Goal: Information Seeking & Learning: Learn about a topic

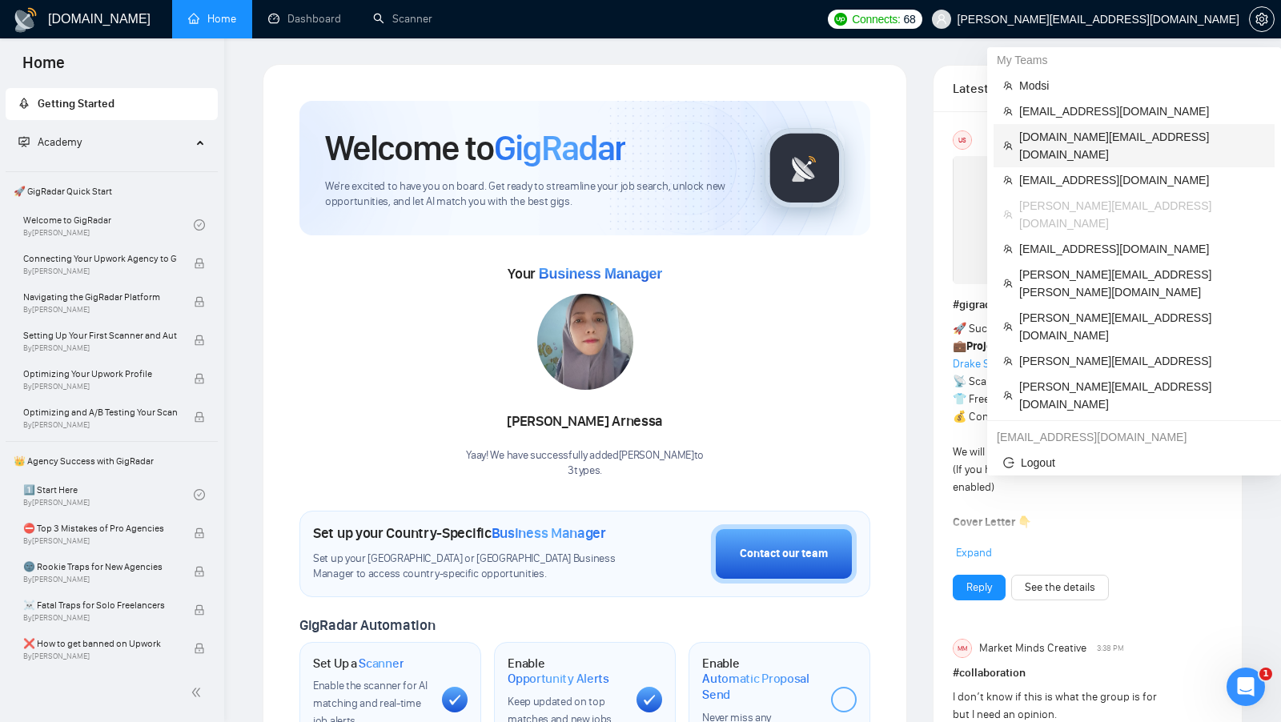
click at [1139, 141] on span "[DOMAIN_NAME][EMAIL_ADDRESS][DOMAIN_NAME]" at bounding box center [1142, 145] width 246 height 35
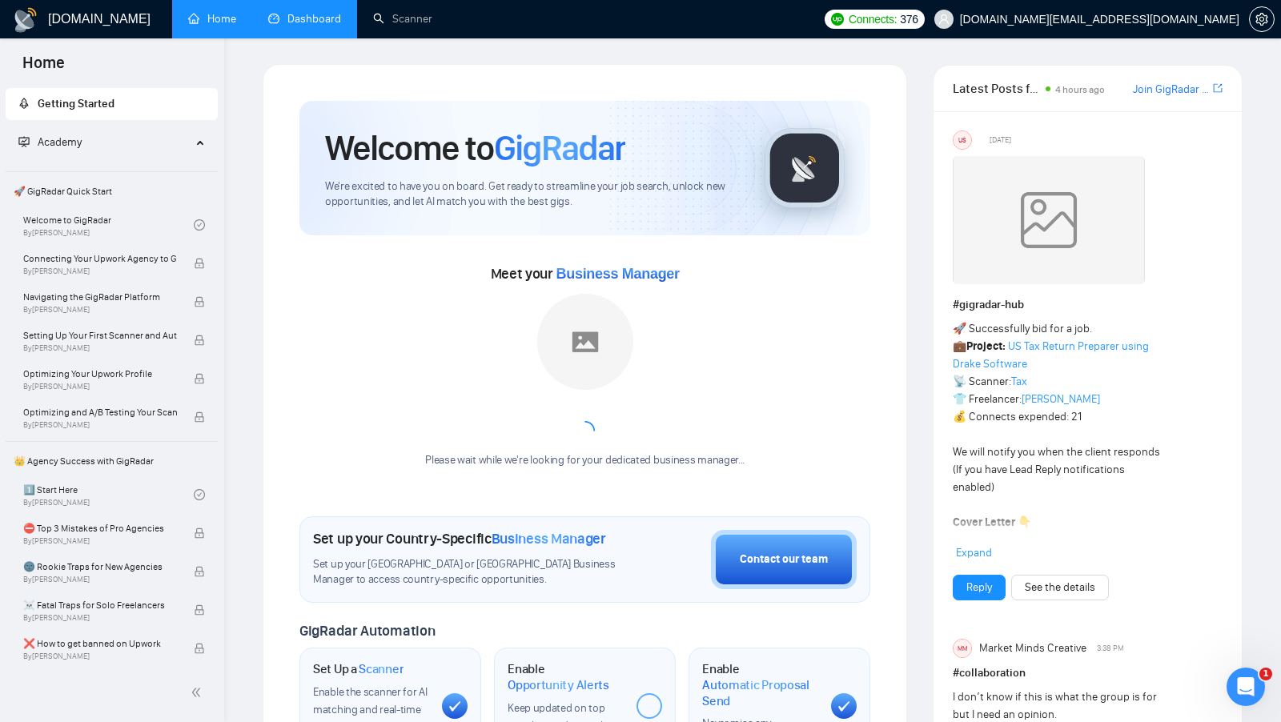
click at [306, 26] on link "Dashboard" at bounding box center [304, 19] width 73 height 14
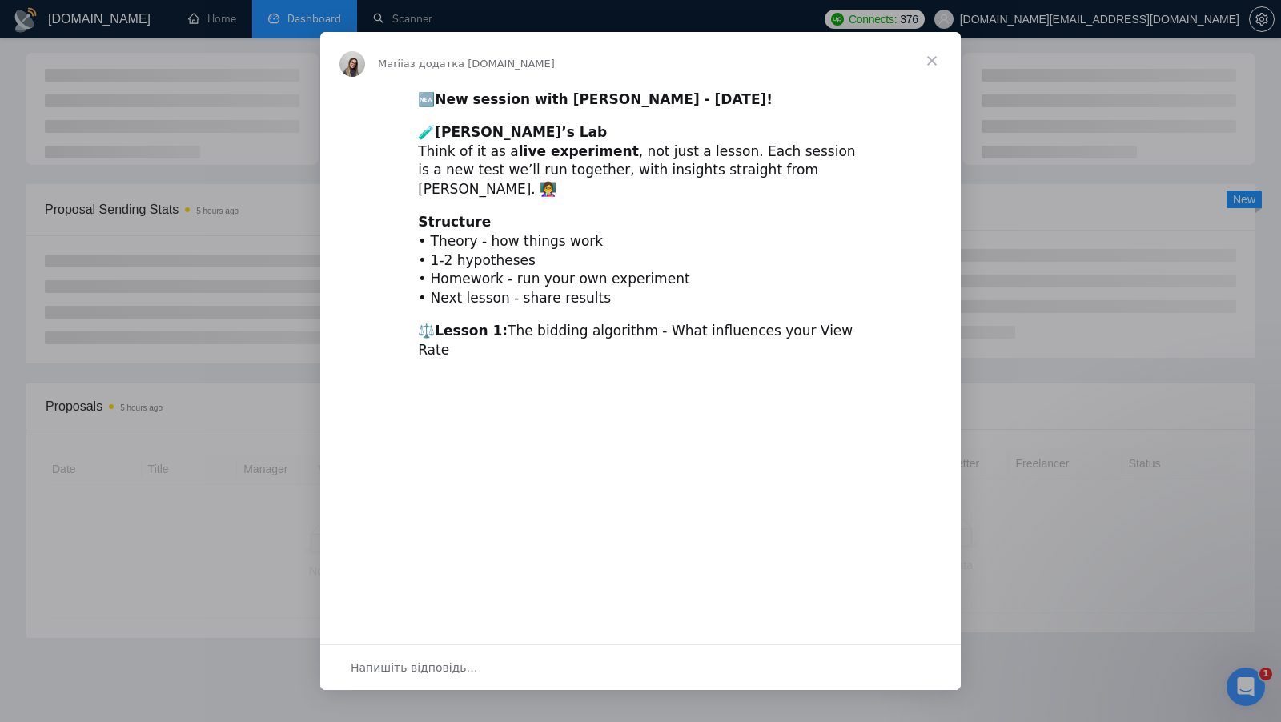
click at [936, 67] on span "Закрити" at bounding box center [932, 61] width 58 height 58
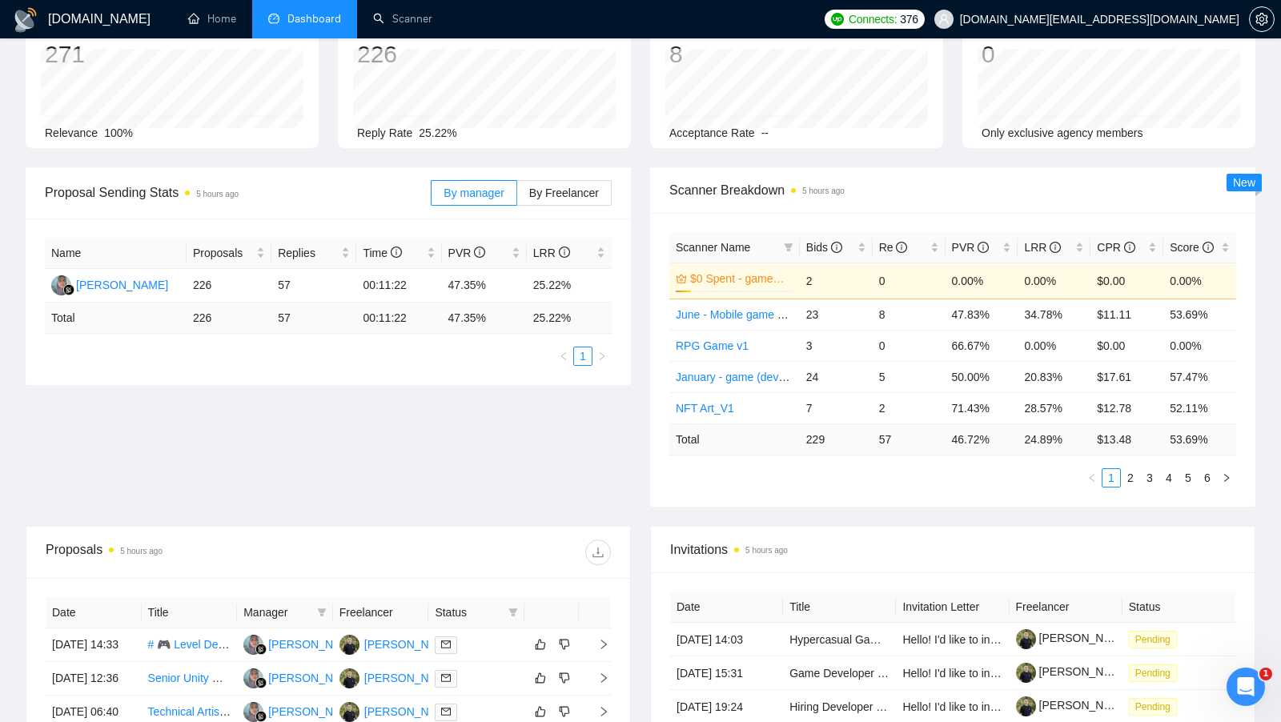
scroll to position [142, 0]
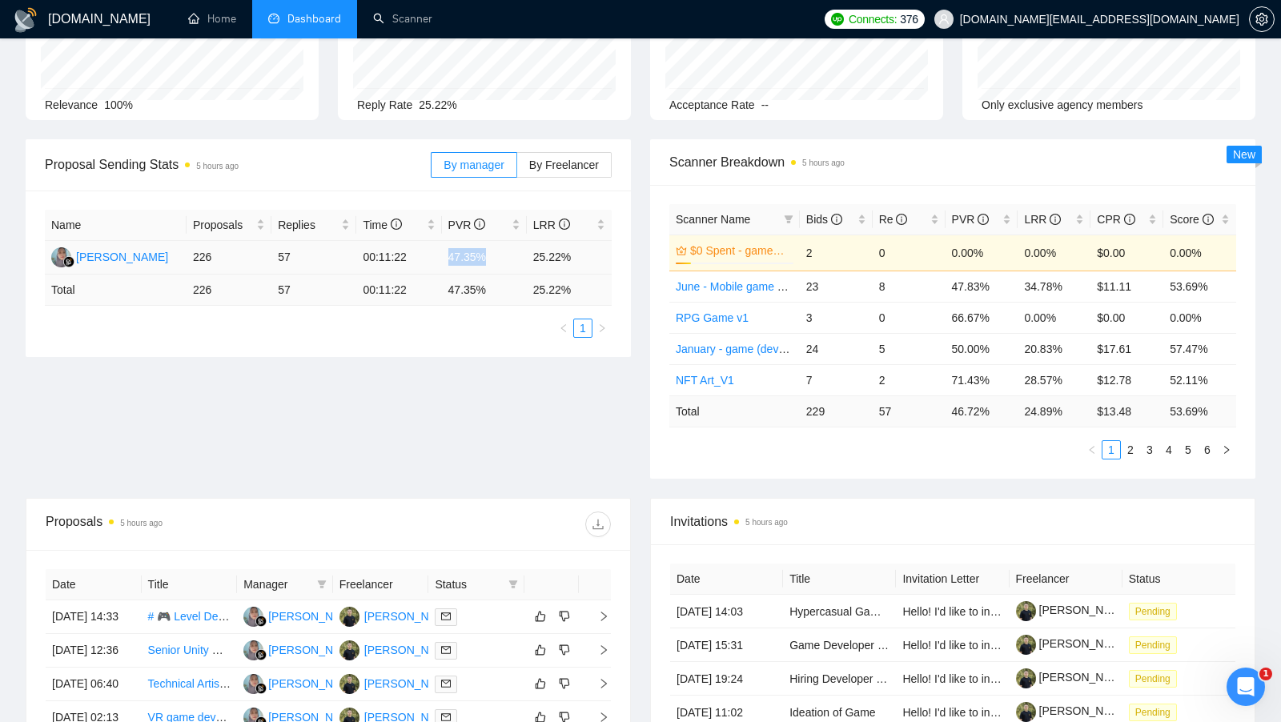
drag, startPoint x: 446, startPoint y: 255, endPoint x: 504, endPoint y: 258, distance: 58.5
click at [504, 258] on td "47.35%" at bounding box center [484, 258] width 85 height 34
drag, startPoint x: 528, startPoint y: 255, endPoint x: 576, endPoint y: 255, distance: 48.0
click at [576, 255] on td "25.22%" at bounding box center [569, 258] width 85 height 34
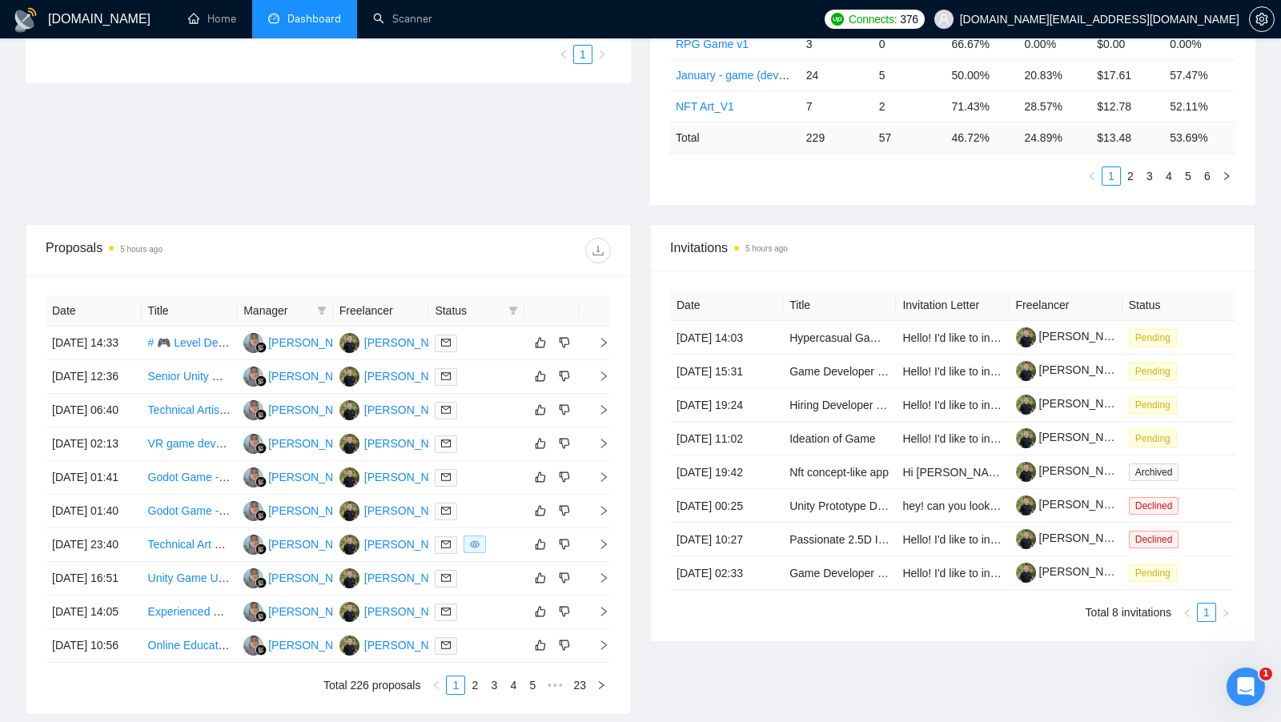
scroll to position [427, 0]
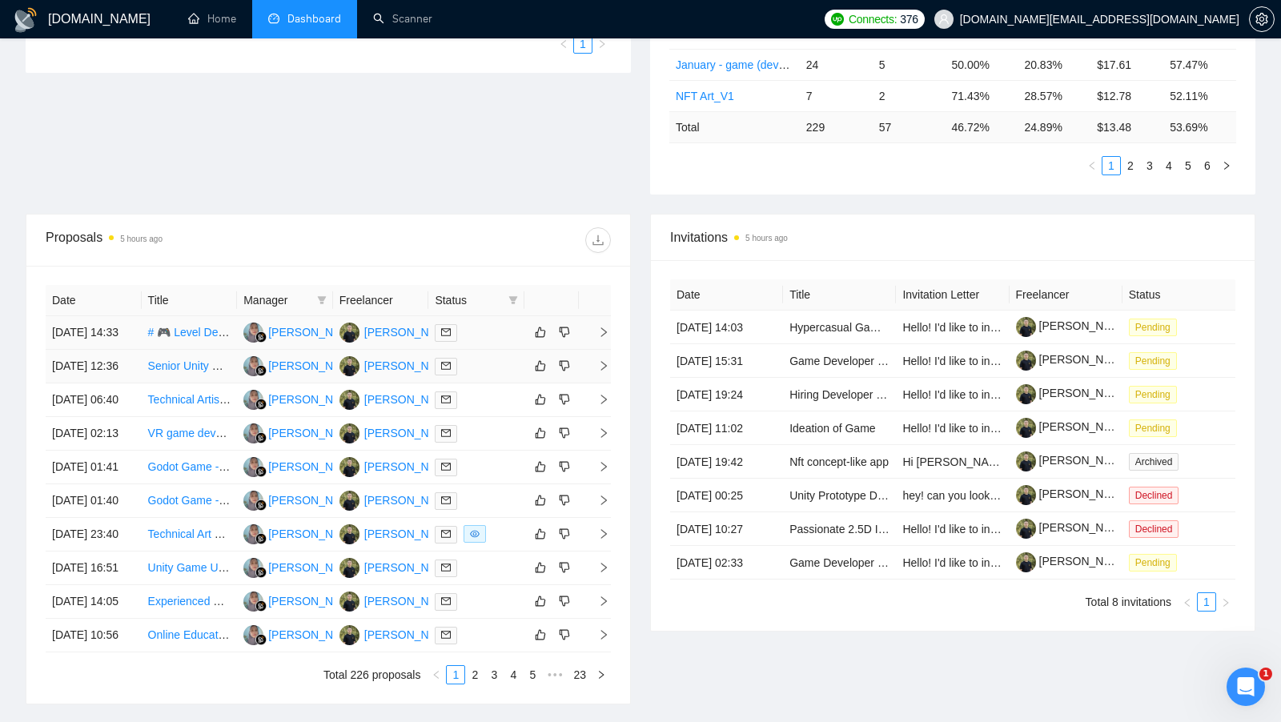
click at [492, 367] on td at bounding box center [476, 367] width 96 height 34
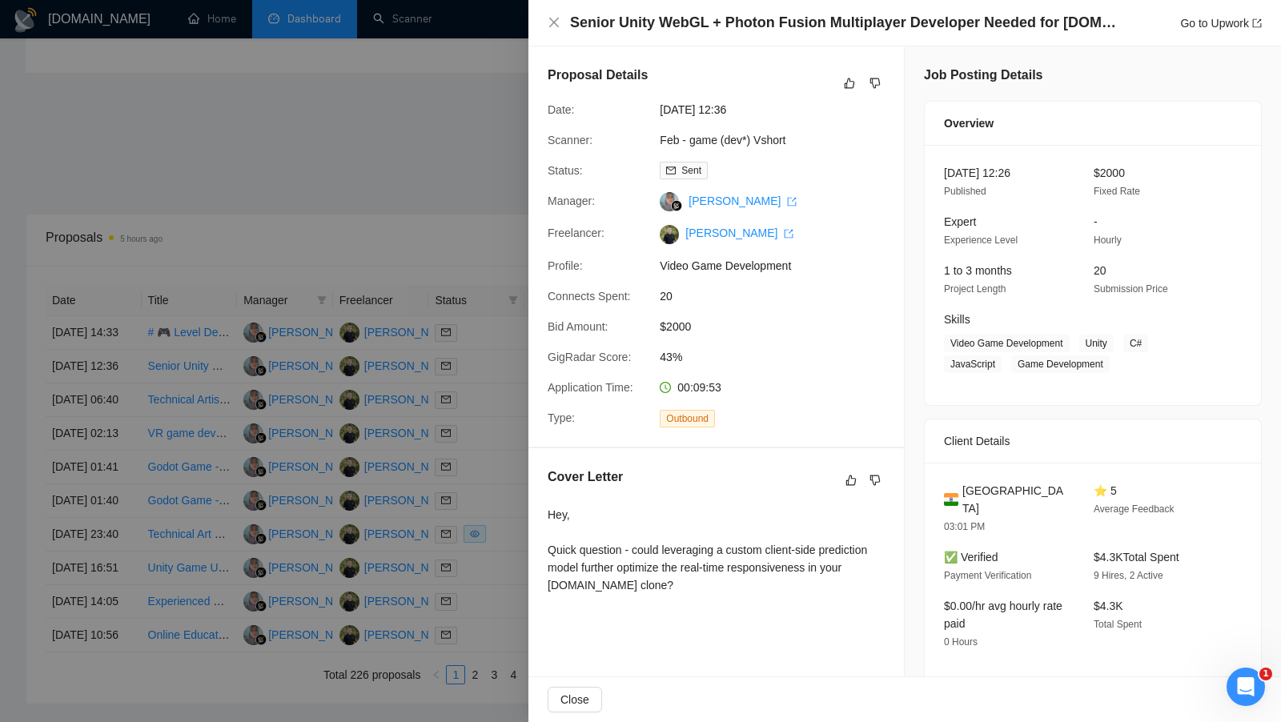
scroll to position [49, 0]
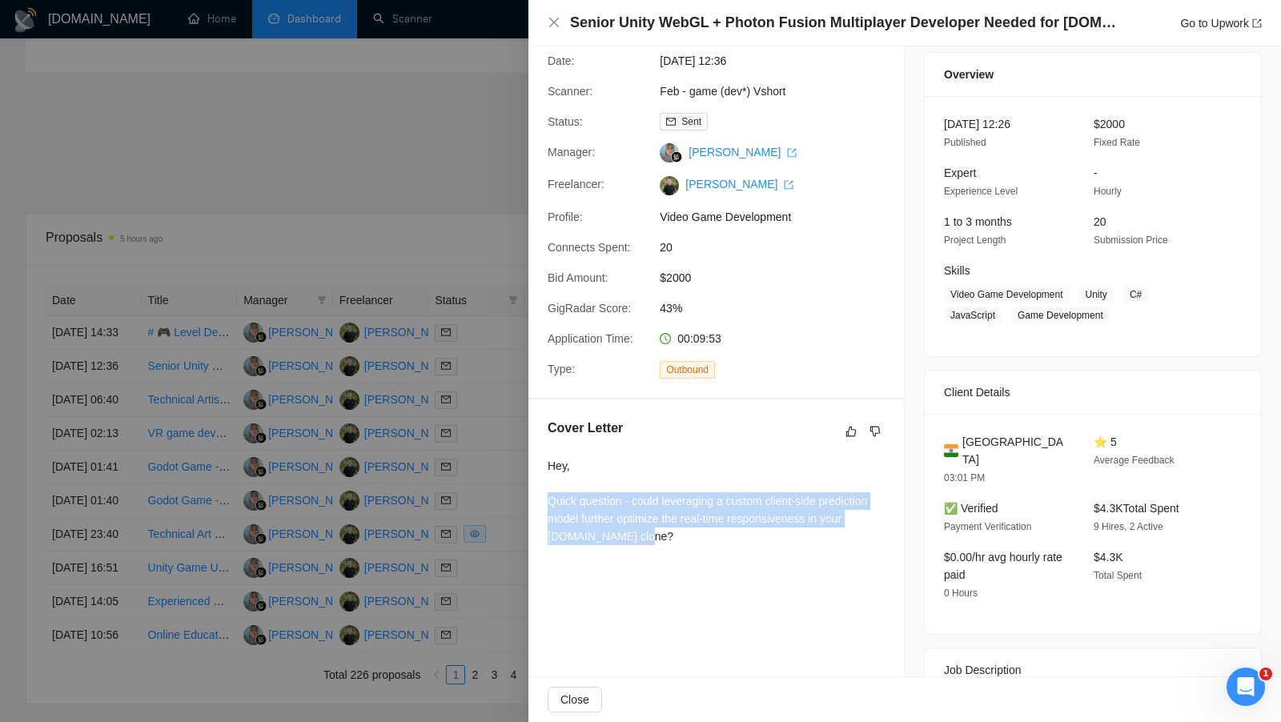
drag, startPoint x: 544, startPoint y: 496, endPoint x: 662, endPoint y: 539, distance: 125.4
click at [662, 539] on div "Cover Letter Hey, Quick question - could leveraging a custom client-side predic…" at bounding box center [715, 484] width 375 height 171
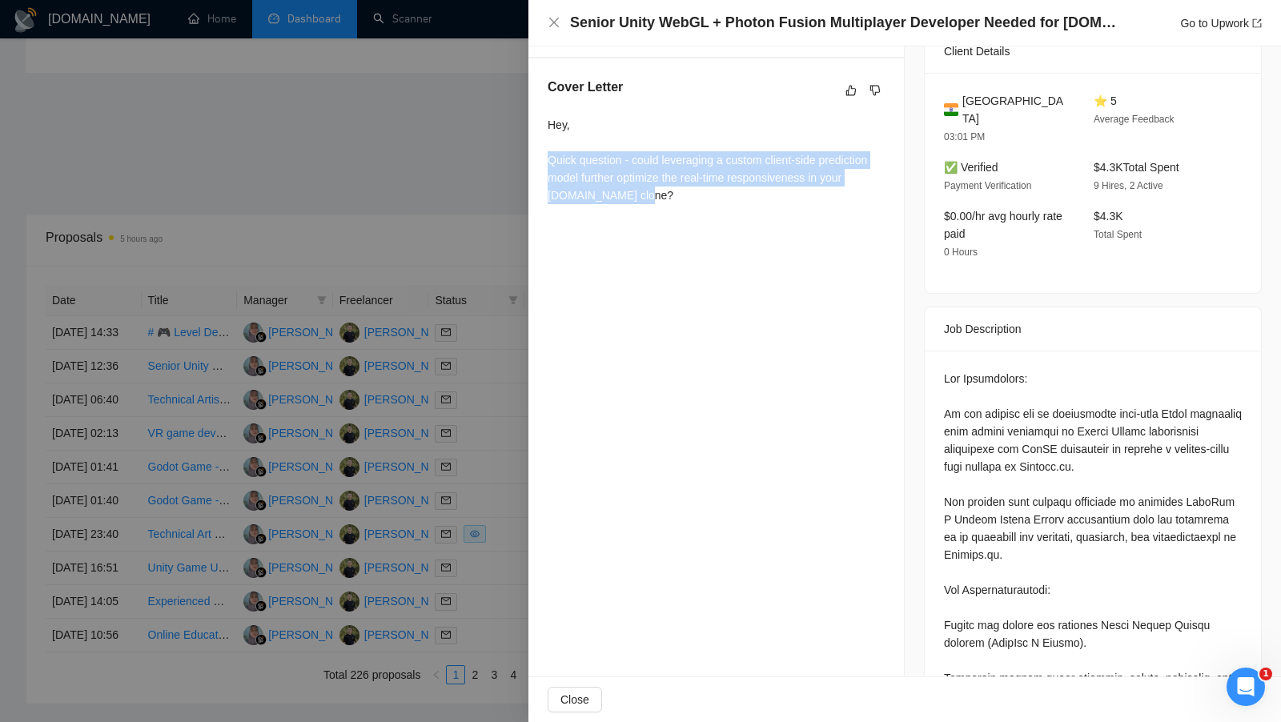
scroll to position [329, 0]
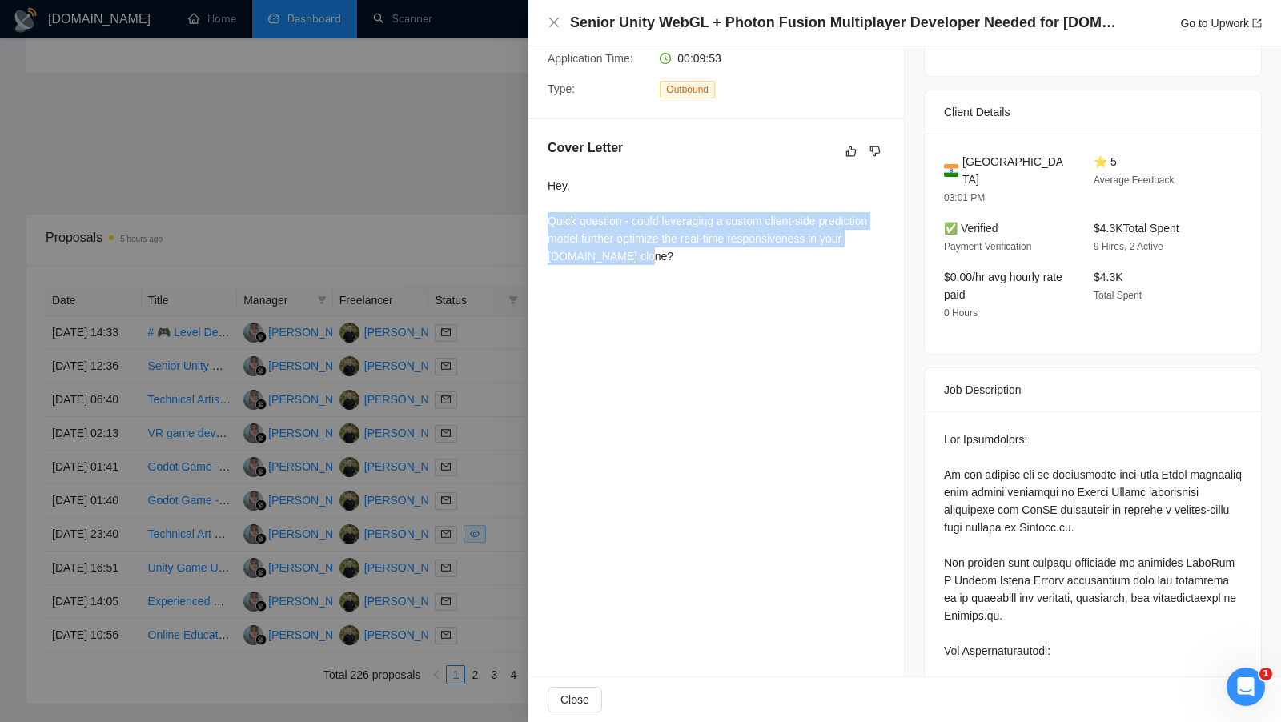
click at [705, 243] on div "Hey, Quick question - could leveraging a custom client-side prediction model fu…" at bounding box center [716, 221] width 337 height 88
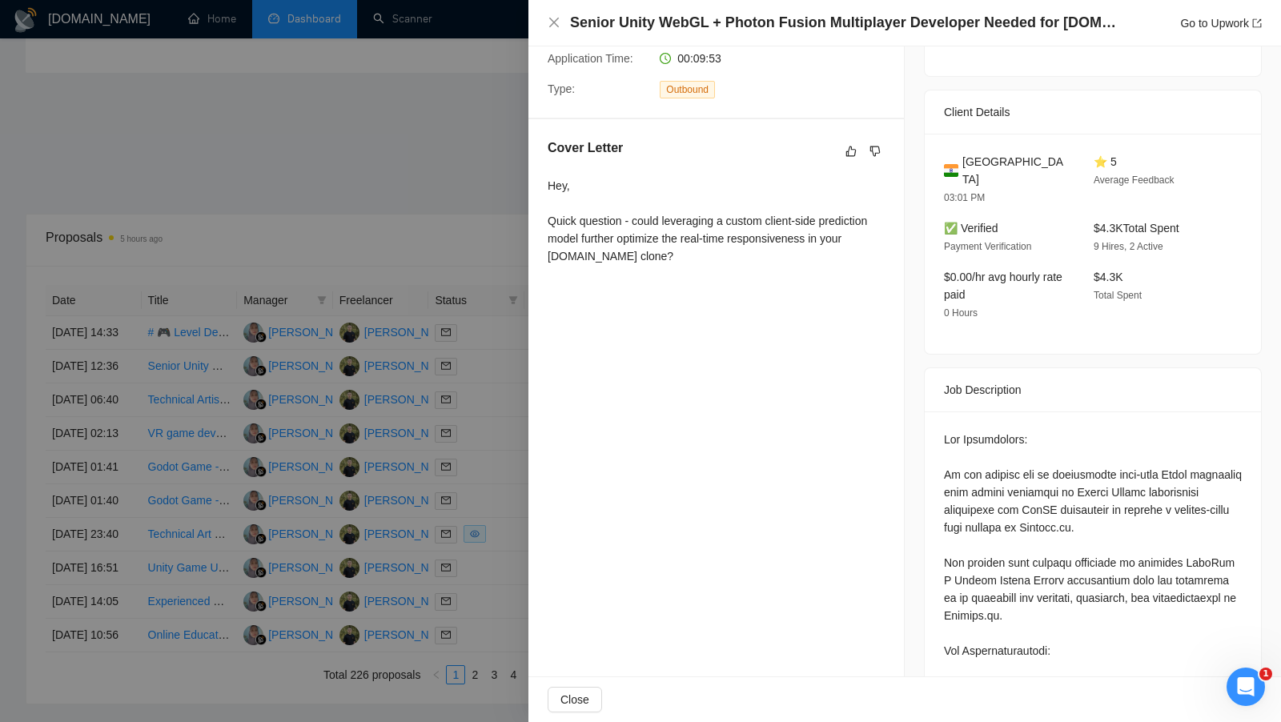
click at [696, 243] on div "Hey, Quick question - could leveraging a custom client-side prediction model fu…" at bounding box center [716, 221] width 337 height 88
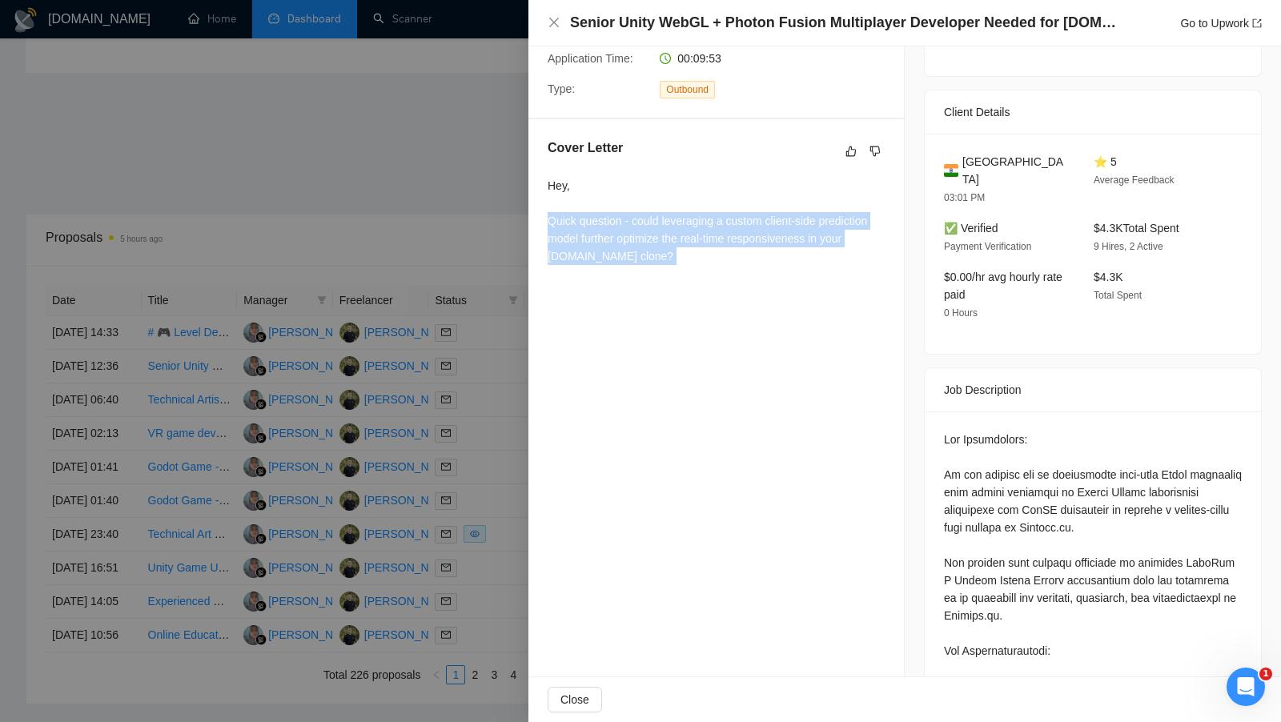
click at [696, 243] on div "Hey, Quick question - could leveraging a custom client-side prediction model fu…" at bounding box center [716, 221] width 337 height 88
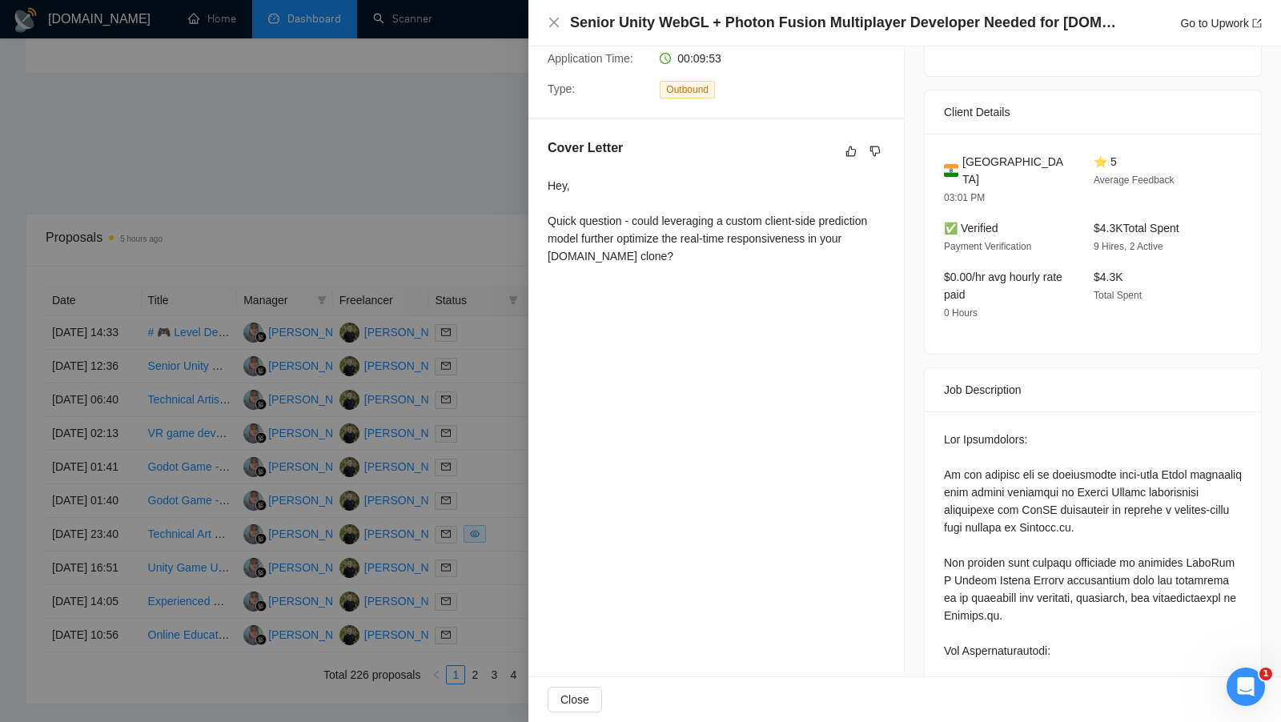
click at [422, 181] on div at bounding box center [640, 361] width 1281 height 722
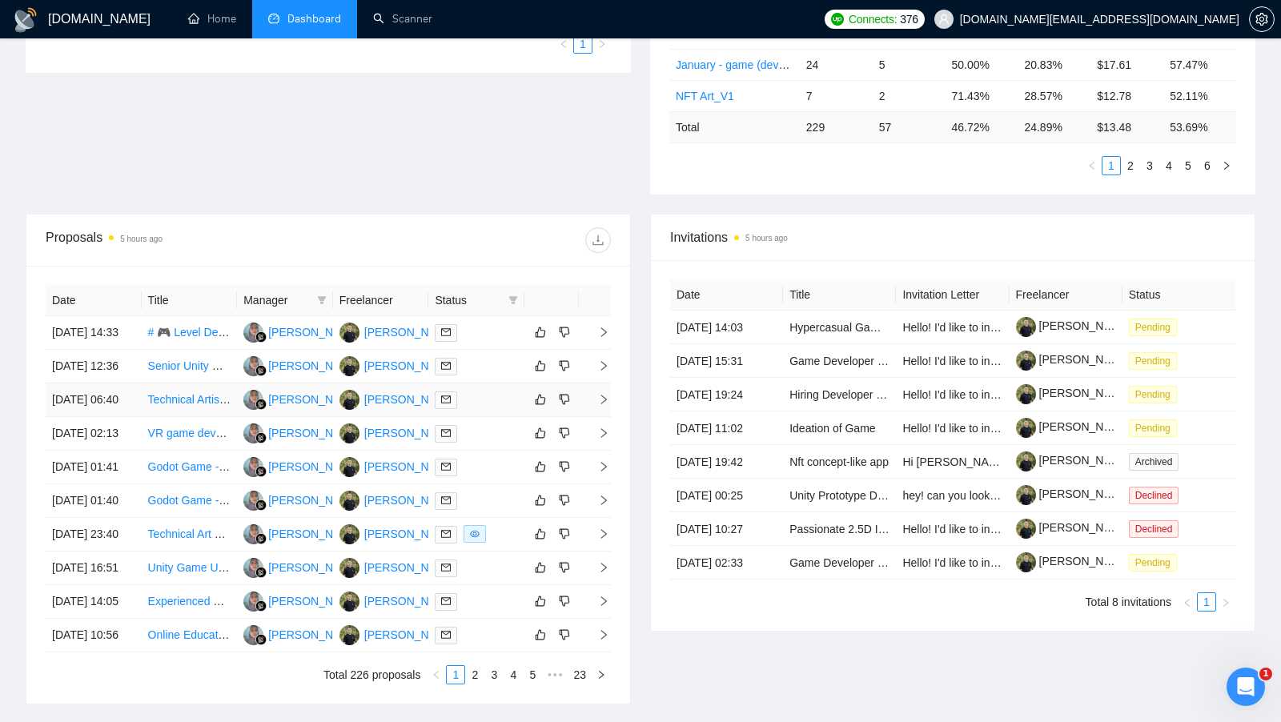
click at [492, 409] on div at bounding box center [476, 400] width 83 height 18
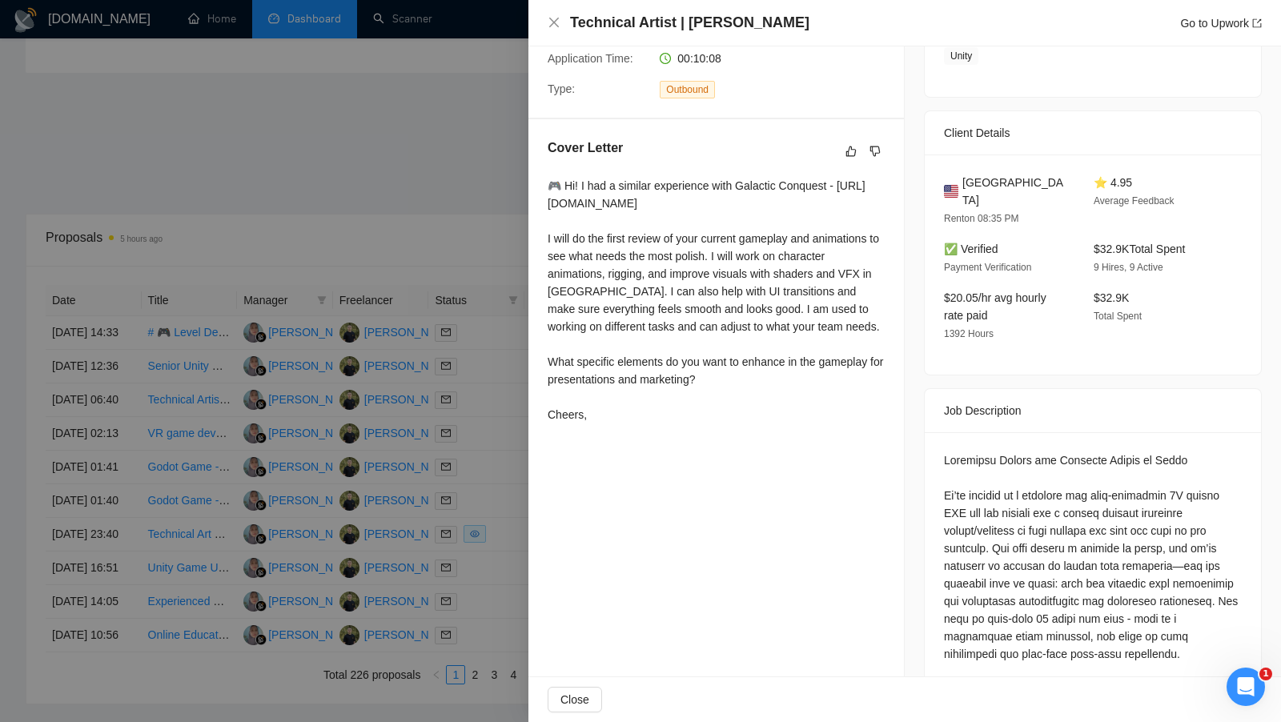
click at [481, 514] on div at bounding box center [640, 361] width 1281 height 722
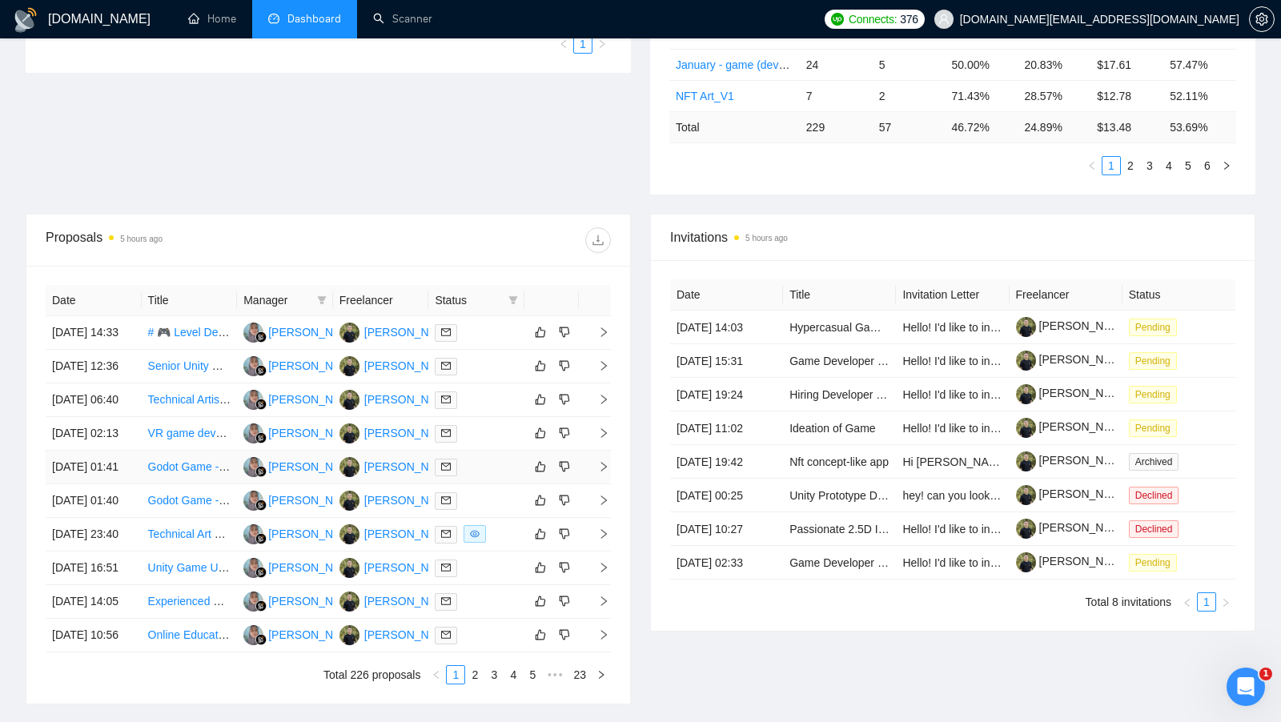
click at [482, 484] on td at bounding box center [476, 468] width 96 height 34
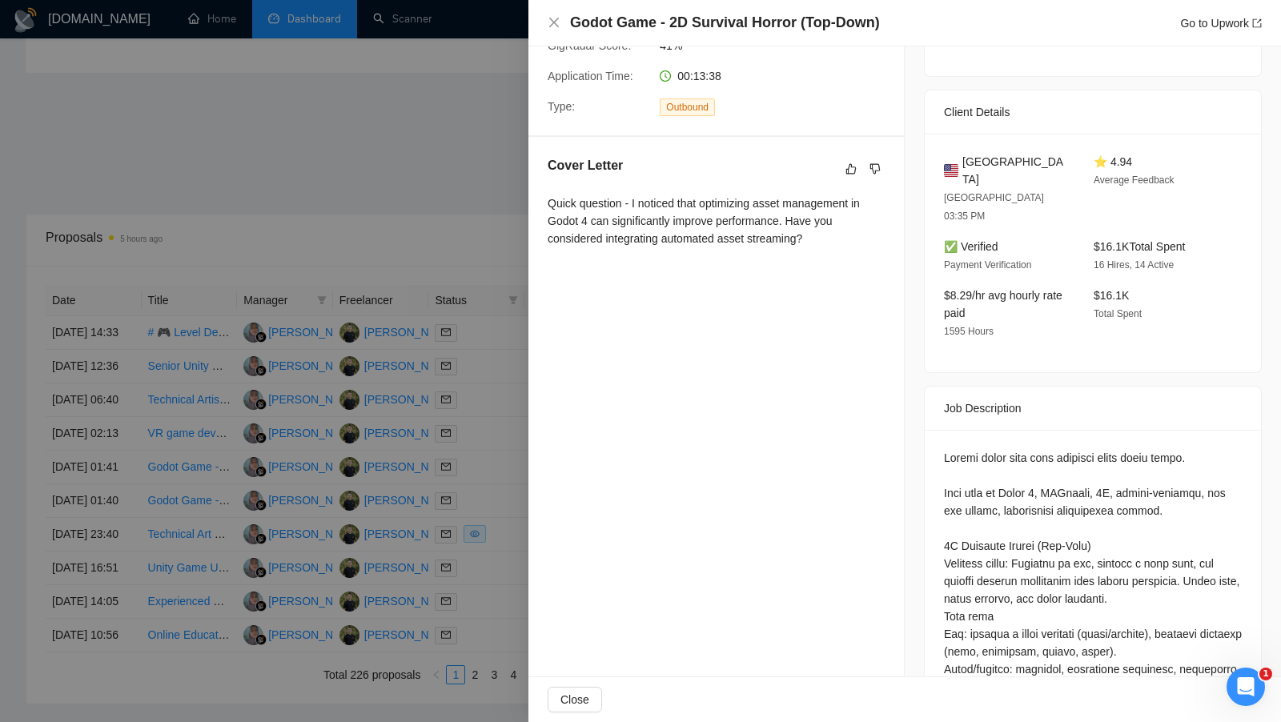
click at [688, 230] on div "Quick question - I noticed that optimizing asset management in Godot 4 can sign…" at bounding box center [716, 221] width 337 height 53
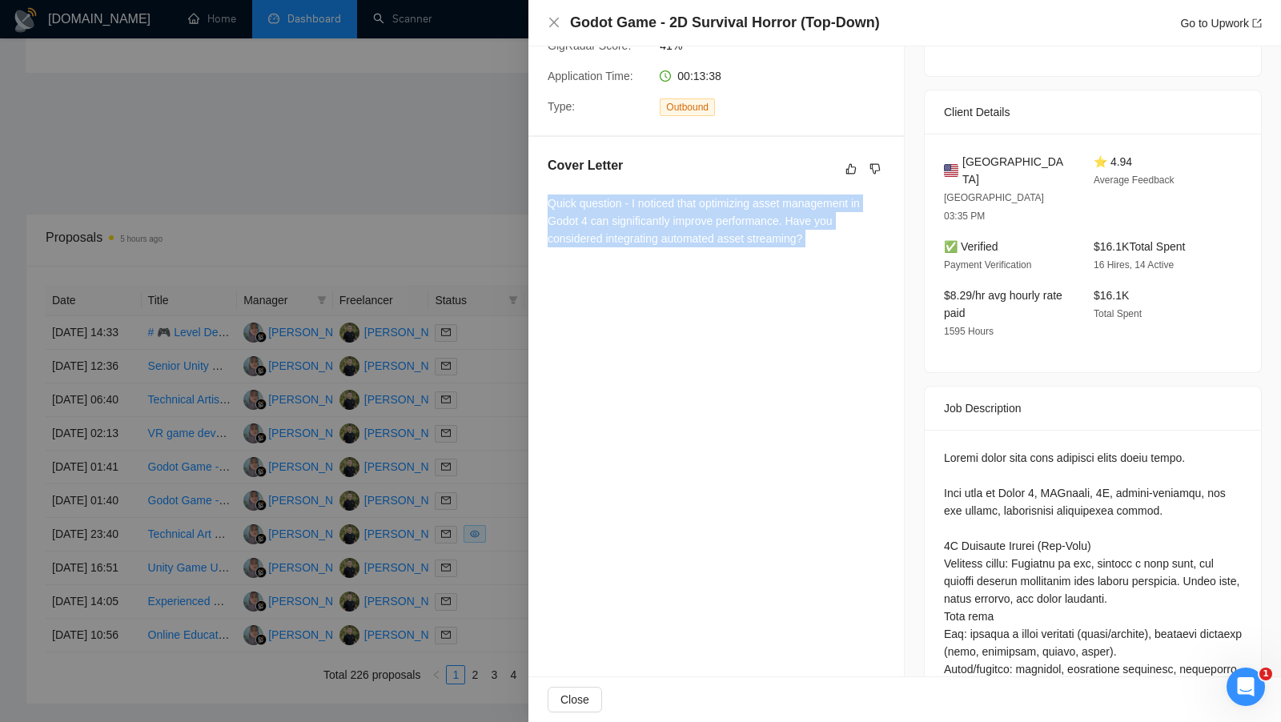
click at [688, 230] on div "Quick question - I noticed that optimizing asset management in Godot 4 can sign…" at bounding box center [716, 221] width 337 height 53
click at [475, 234] on div at bounding box center [640, 361] width 1281 height 722
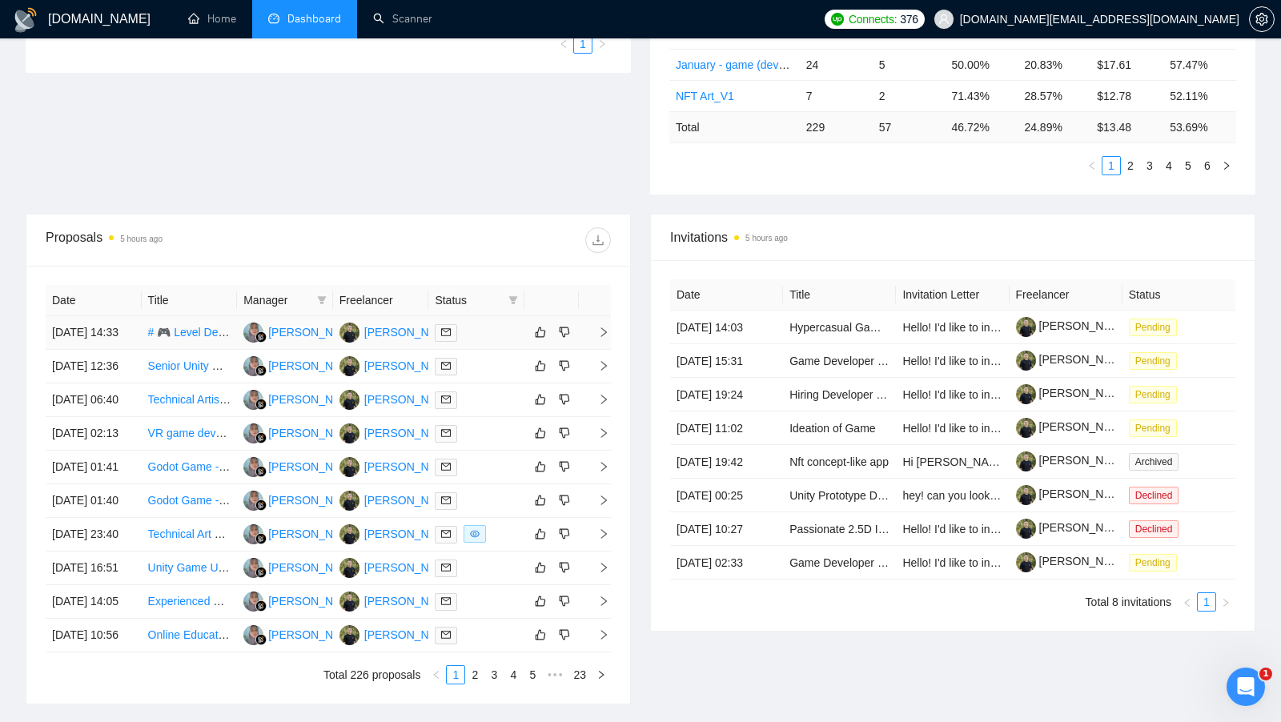
click at [486, 327] on div at bounding box center [476, 332] width 83 height 18
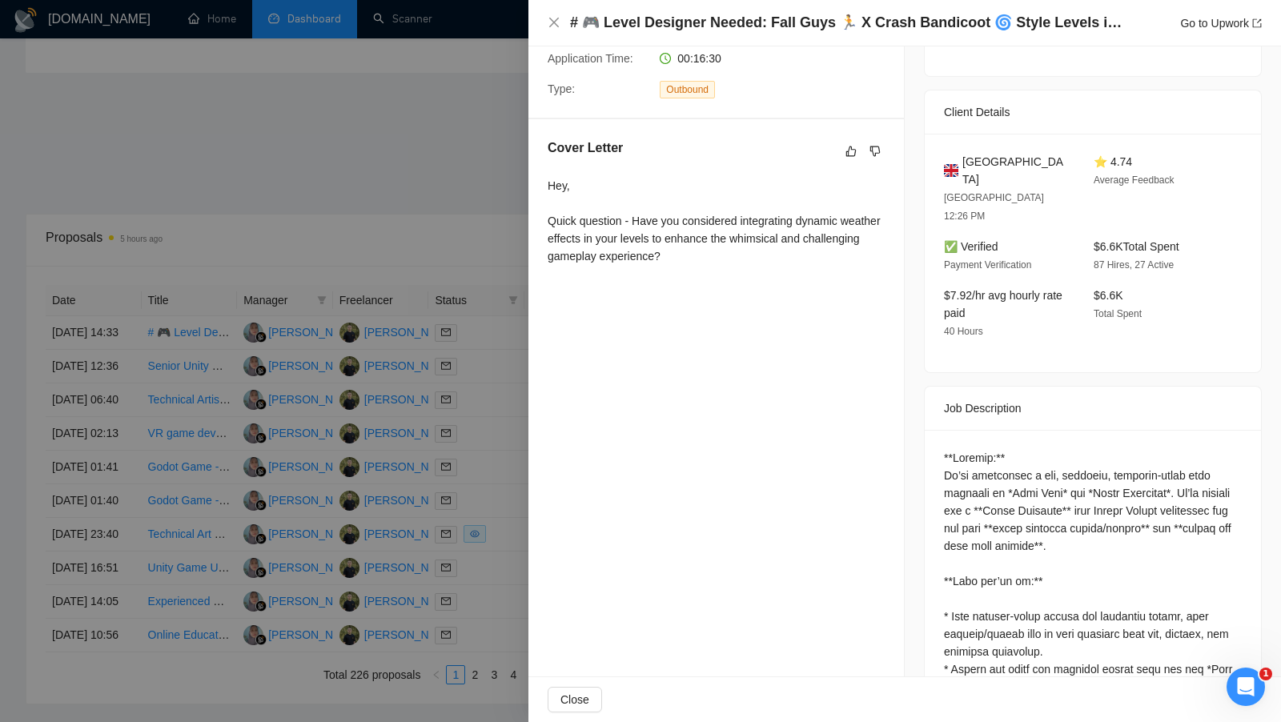
click at [503, 421] on div at bounding box center [640, 361] width 1281 height 722
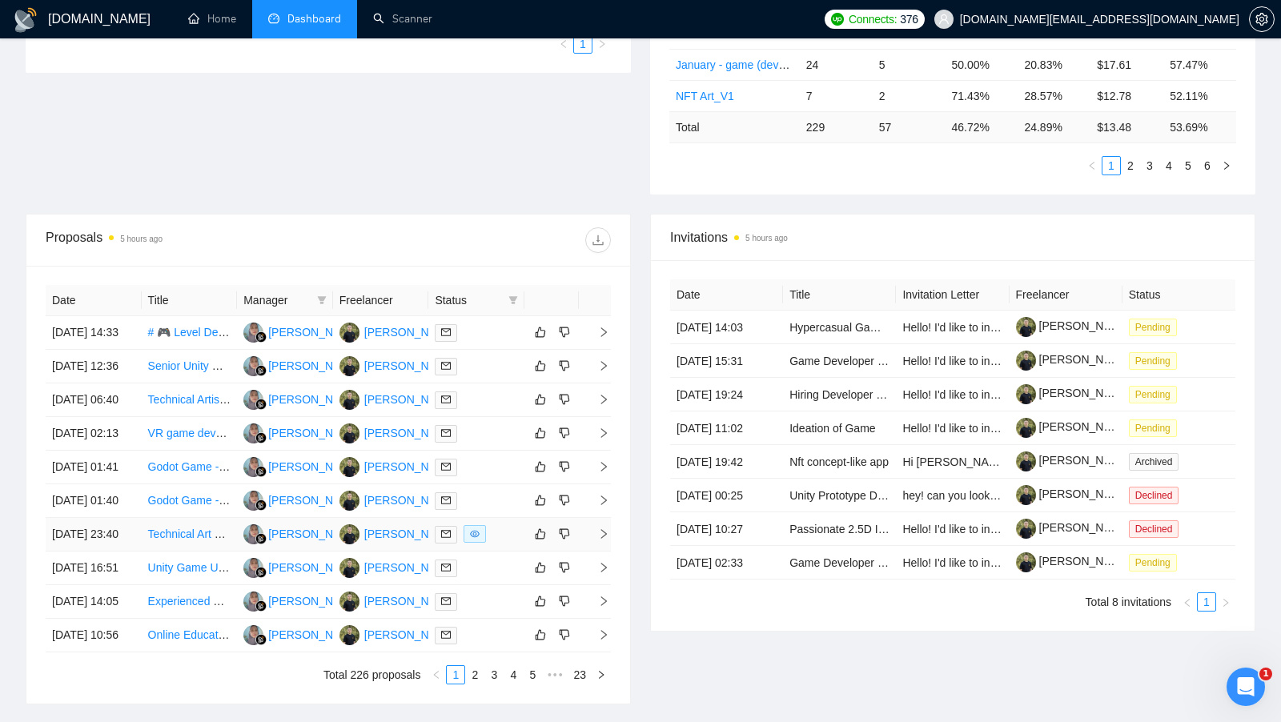
click at [500, 544] on div at bounding box center [476, 534] width 83 height 18
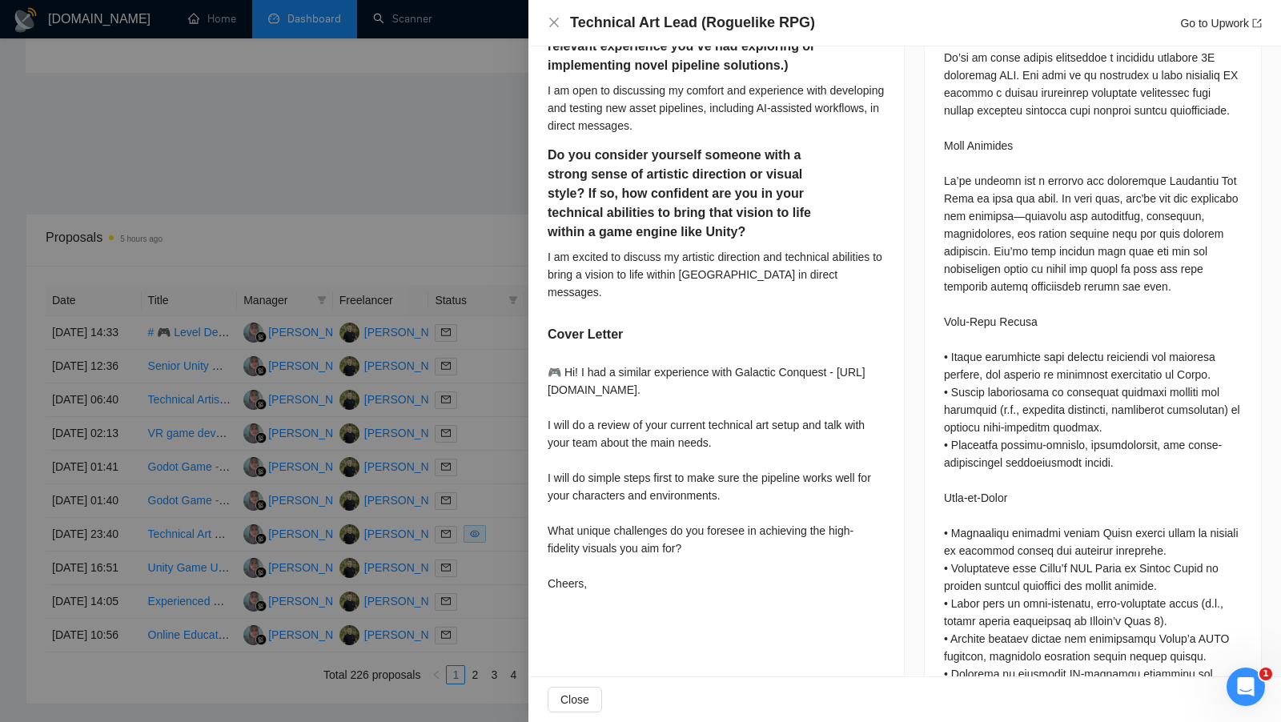
scroll to position [781, 0]
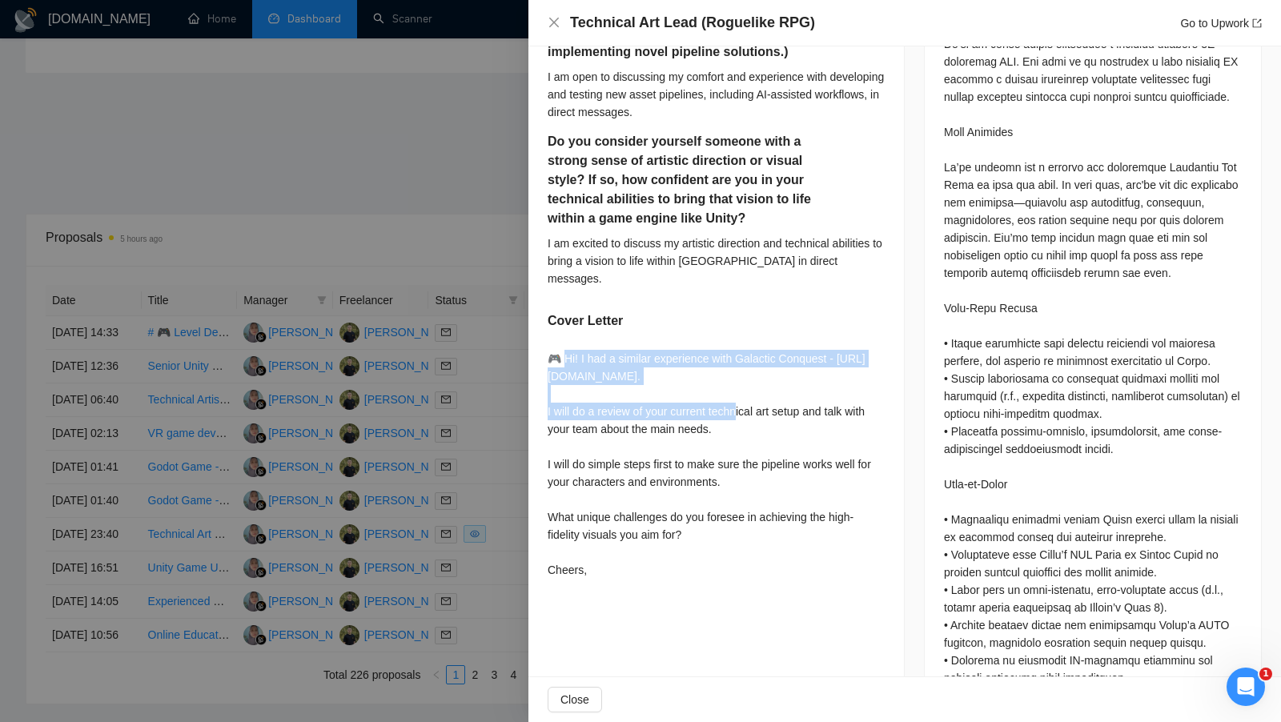
drag, startPoint x: 564, startPoint y: 357, endPoint x: 581, endPoint y: 391, distance: 38.0
click at [581, 391] on div "🎮 Hi! I had a similar experience with Galactic Conquest - [URL][DOMAIN_NAME]. I…" at bounding box center [716, 464] width 337 height 229
drag, startPoint x: 540, startPoint y: 421, endPoint x: 718, endPoint y: 548, distance: 219.3
click at [718, 548] on div "Please describe your experience with complex rigging and Unity's animation syst…" at bounding box center [715, 136] width 375 height 937
click at [718, 548] on div "🎮 Hi! I had a similar experience with Galactic Conquest - [URL][DOMAIN_NAME]. I…" at bounding box center [716, 464] width 337 height 229
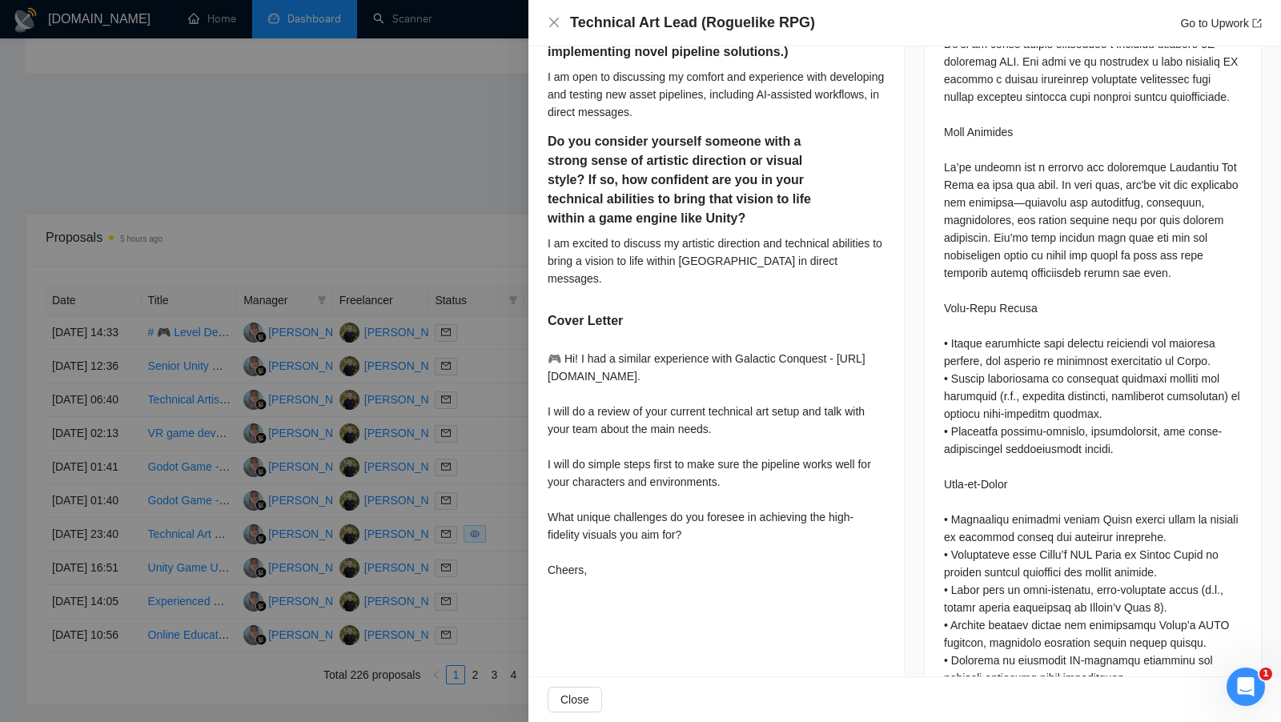
click at [476, 153] on div at bounding box center [640, 361] width 1281 height 722
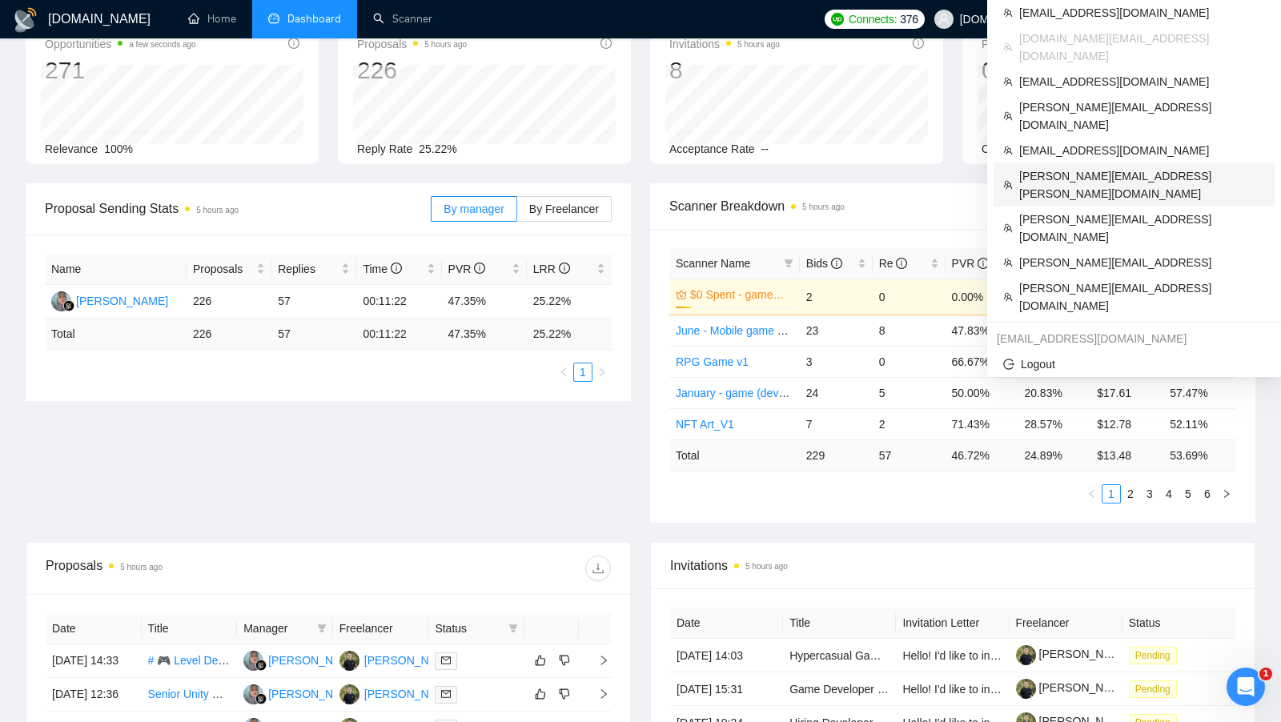
scroll to position [99, 0]
click at [1134, 253] on span "[PERSON_NAME][EMAIL_ADDRESS]" at bounding box center [1142, 262] width 246 height 18
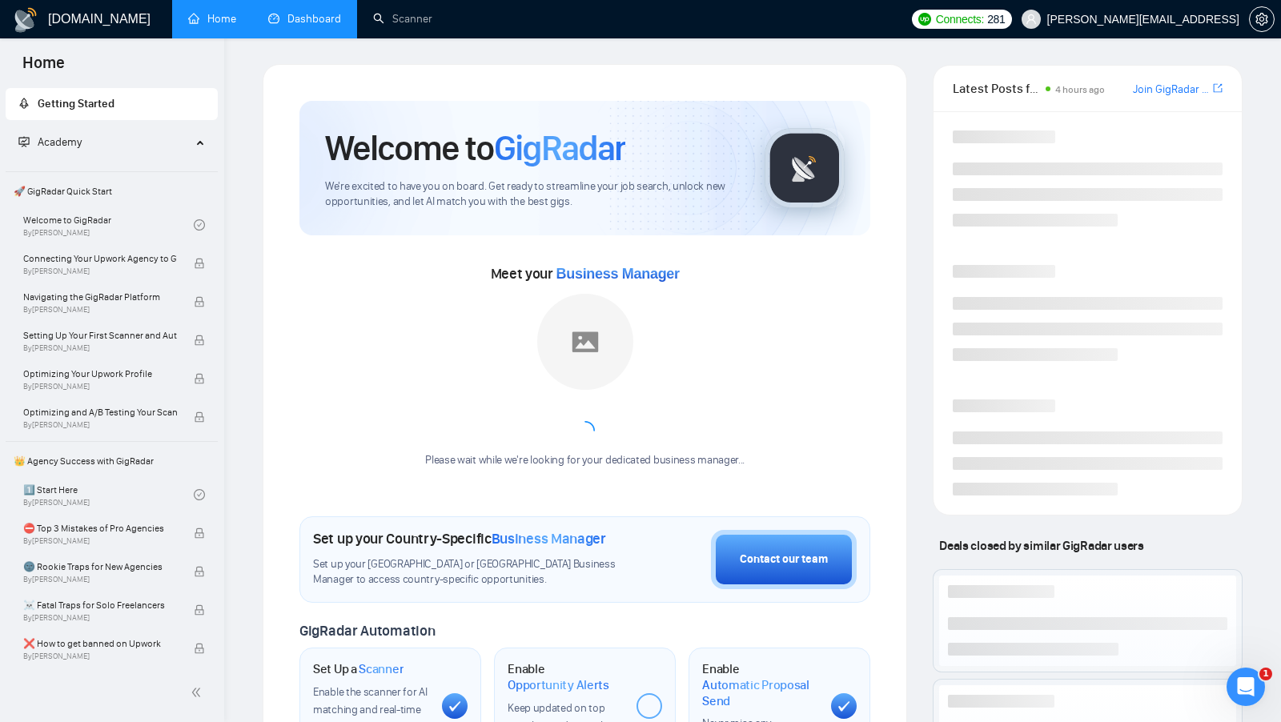
click at [322, 21] on link "Dashboard" at bounding box center [304, 19] width 73 height 14
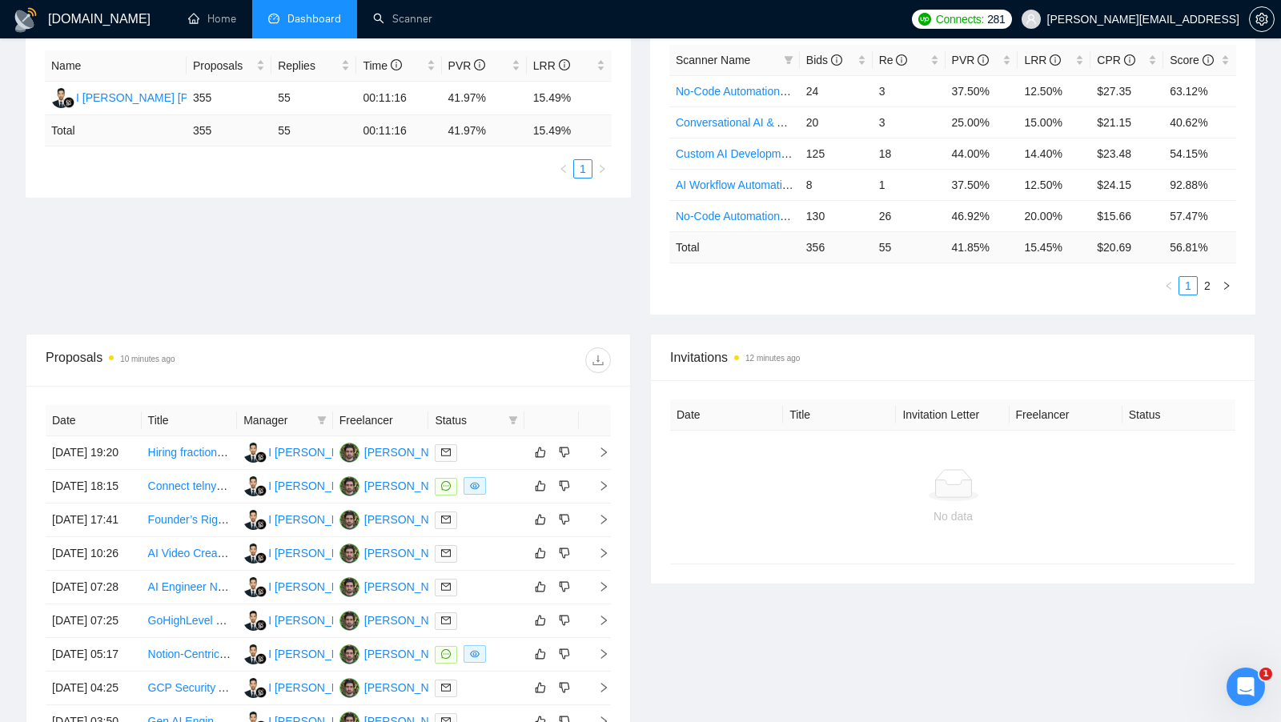
scroll to position [312, 0]
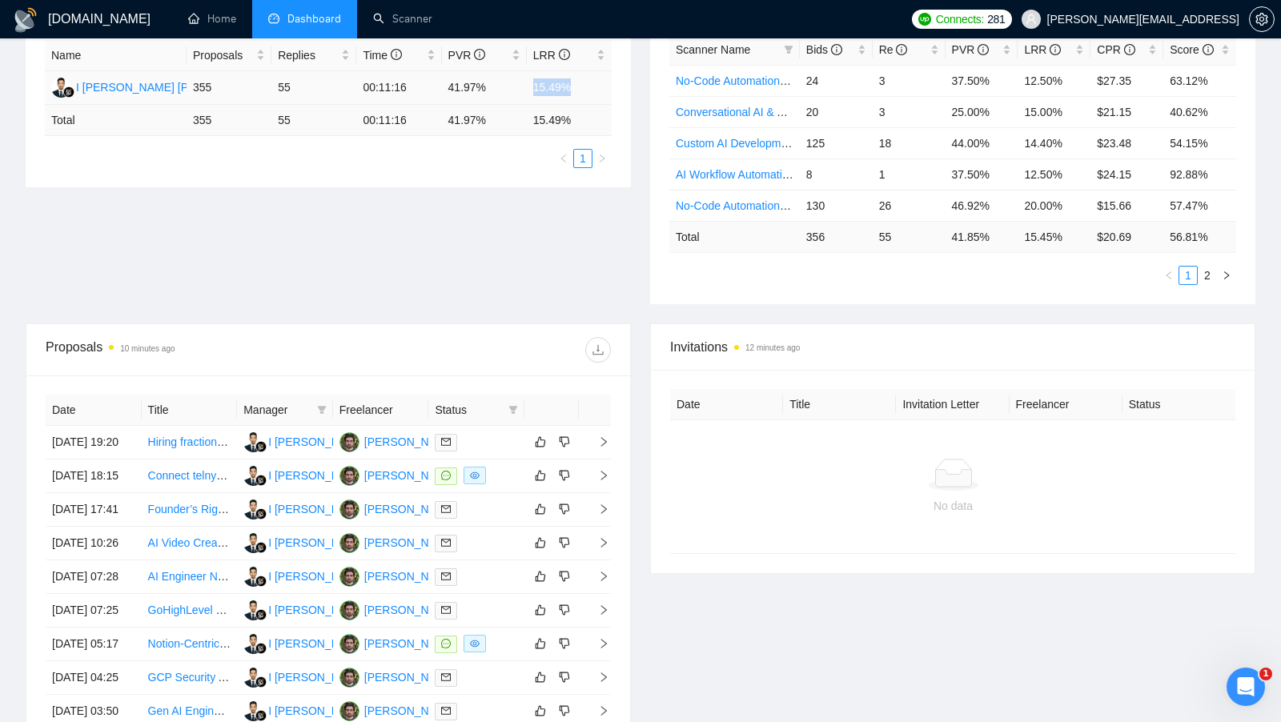
drag, startPoint x: 533, startPoint y: 89, endPoint x: 590, endPoint y: 89, distance: 56.8
click at [590, 89] on td "15.49%" at bounding box center [569, 88] width 85 height 34
click at [508, 485] on div at bounding box center [476, 476] width 83 height 18
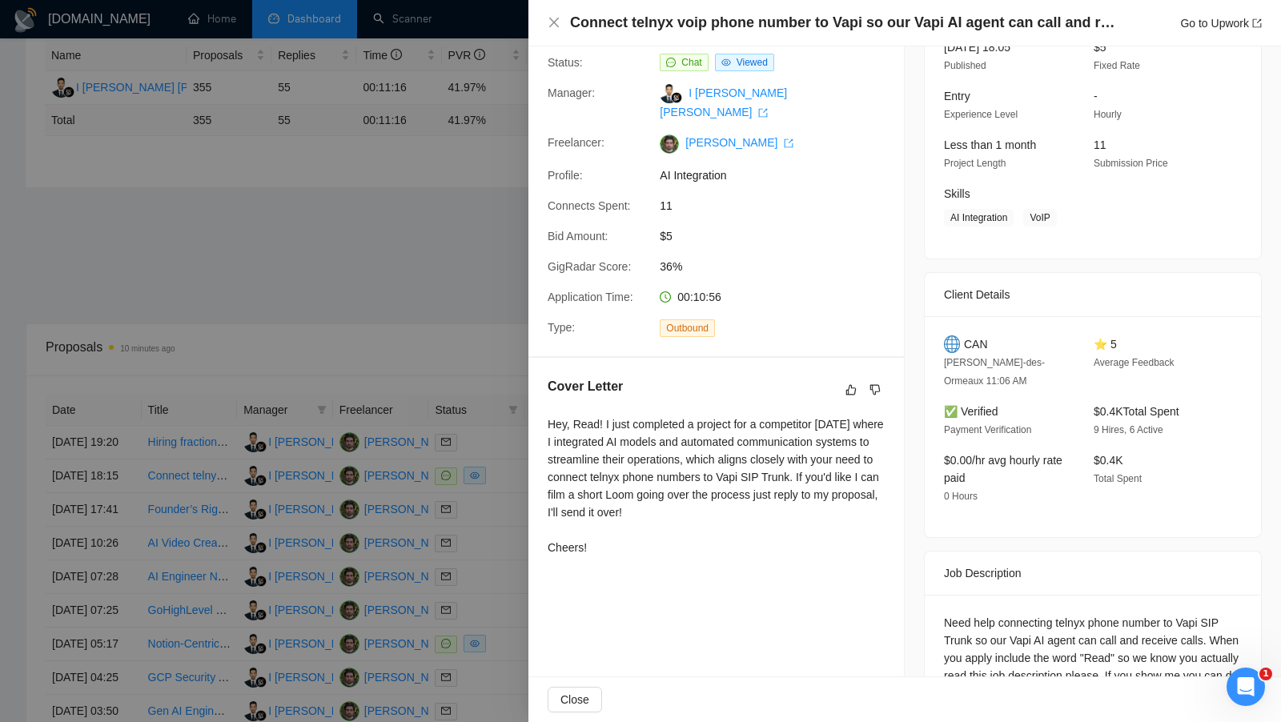
scroll to position [157, 0]
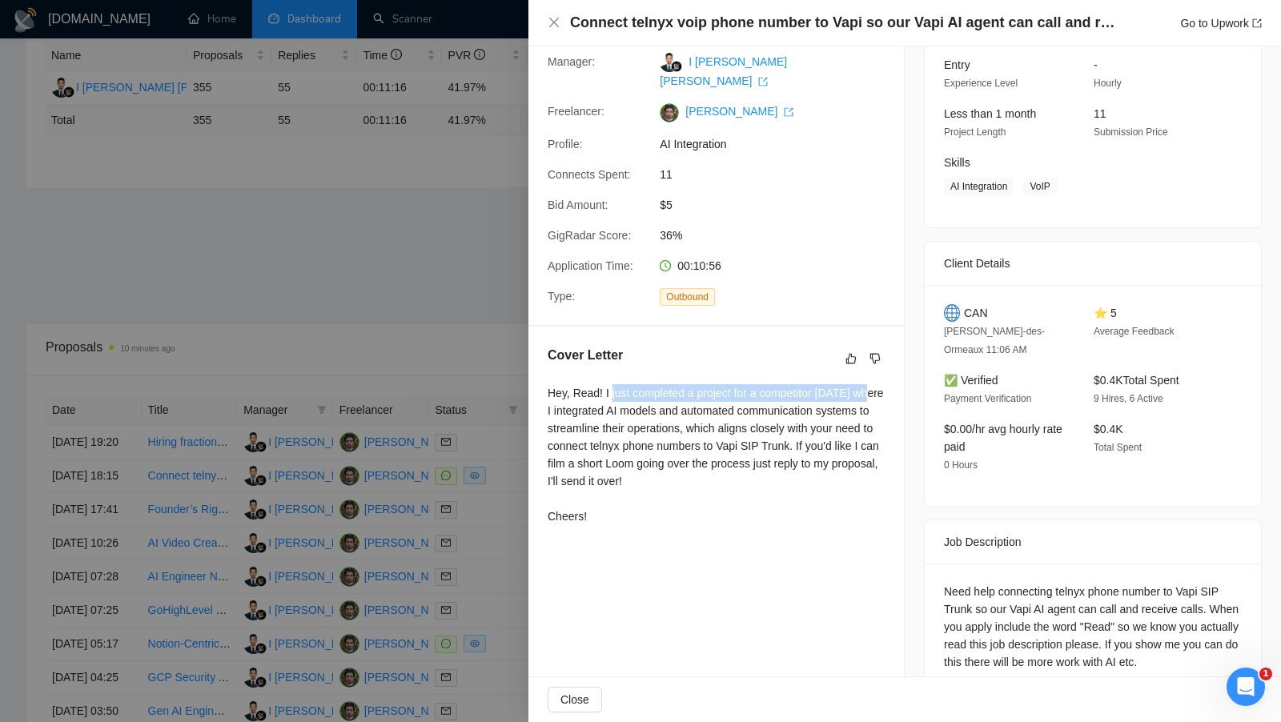
drag, startPoint x: 612, startPoint y: 396, endPoint x: 877, endPoint y: 393, distance: 265.0
click at [877, 393] on div "Hey, Read! I just completed a project for a competitor [DATE] where I integrate…" at bounding box center [716, 454] width 337 height 141
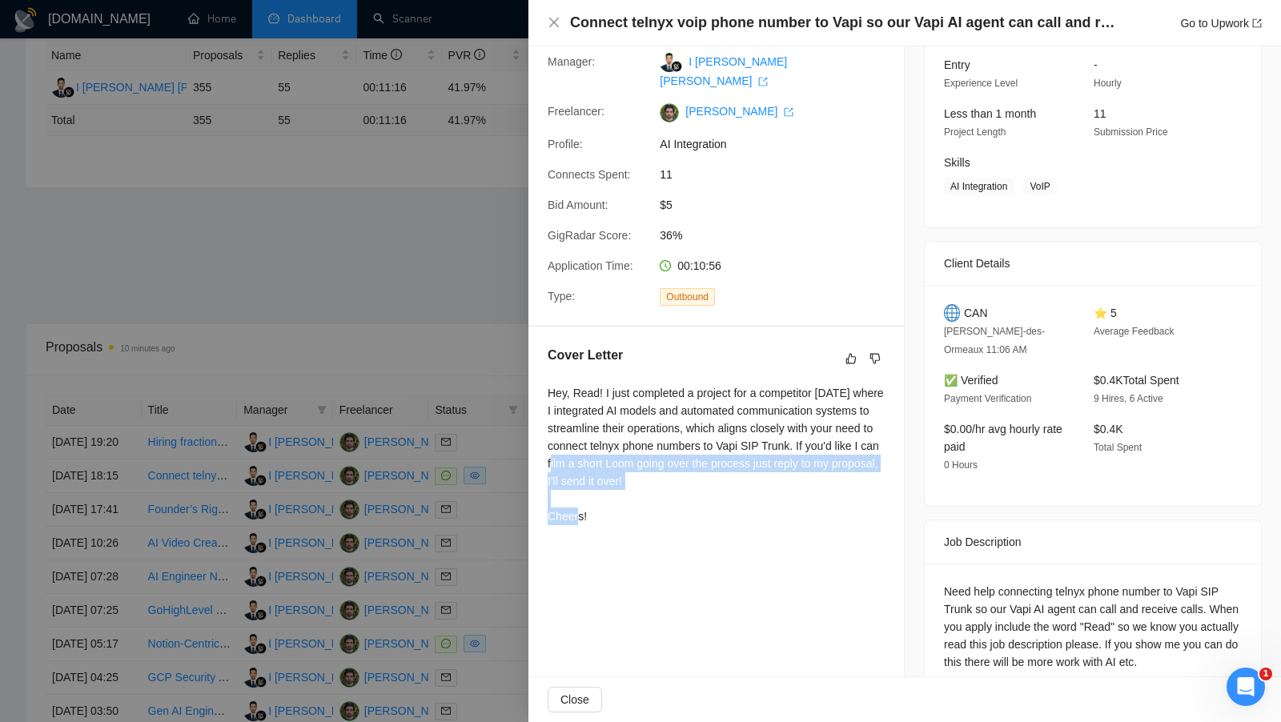
drag, startPoint x: 600, startPoint y: 461, endPoint x: 745, endPoint y: 478, distance: 146.7
click at [745, 478] on div "Hey, Read! I just completed a project for a competitor [DATE] where I integrate…" at bounding box center [716, 454] width 337 height 141
click at [468, 306] on div at bounding box center [640, 361] width 1281 height 722
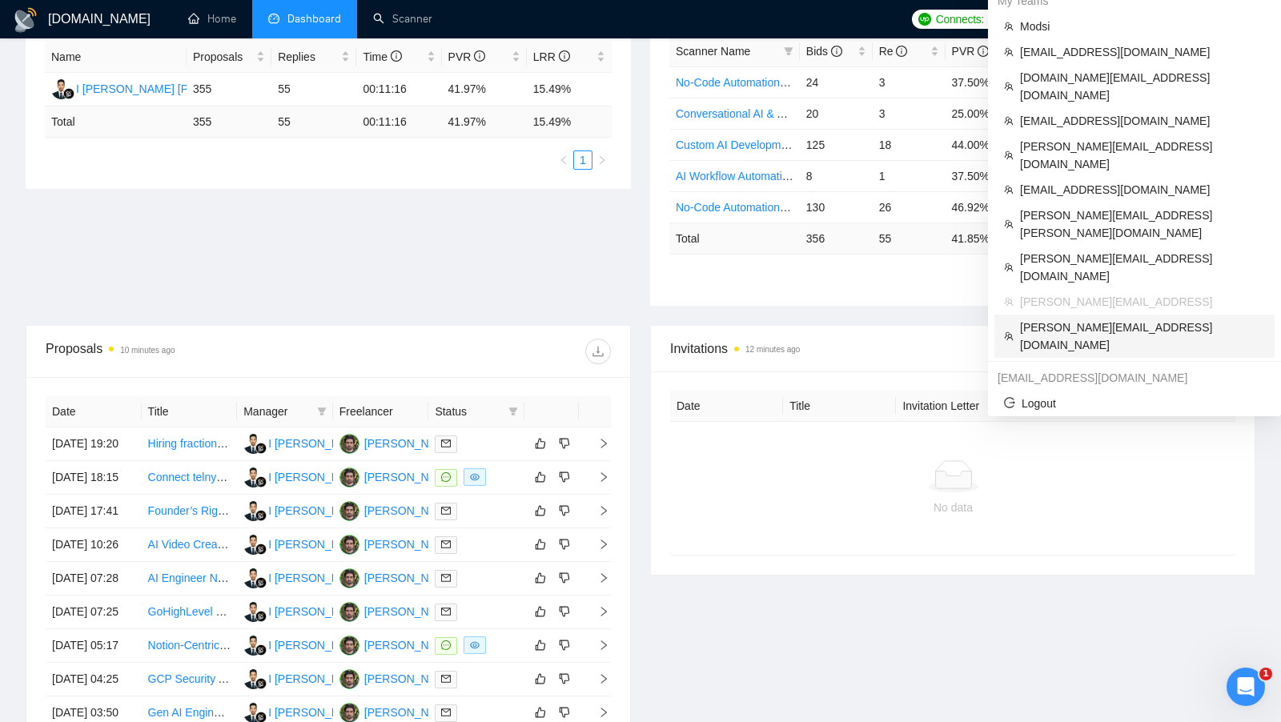
scroll to position [297, 0]
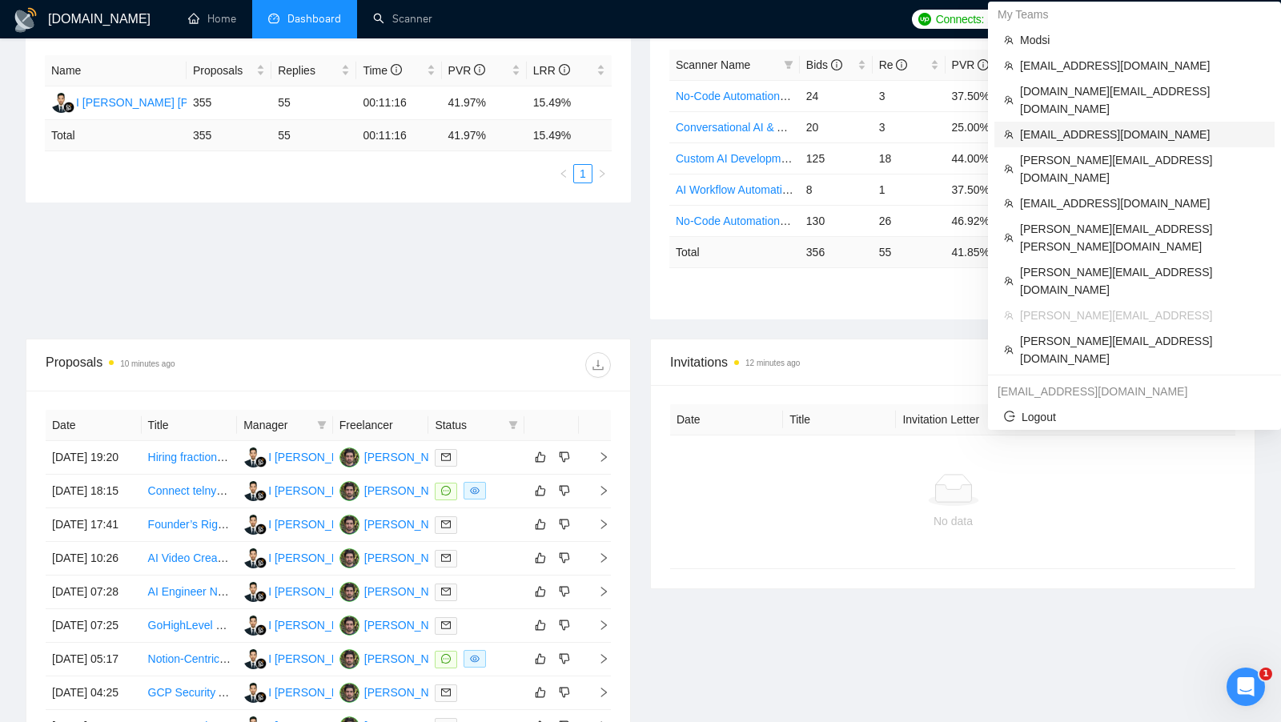
click at [1139, 126] on span "[EMAIL_ADDRESS][DOMAIN_NAME]" at bounding box center [1142, 135] width 245 height 18
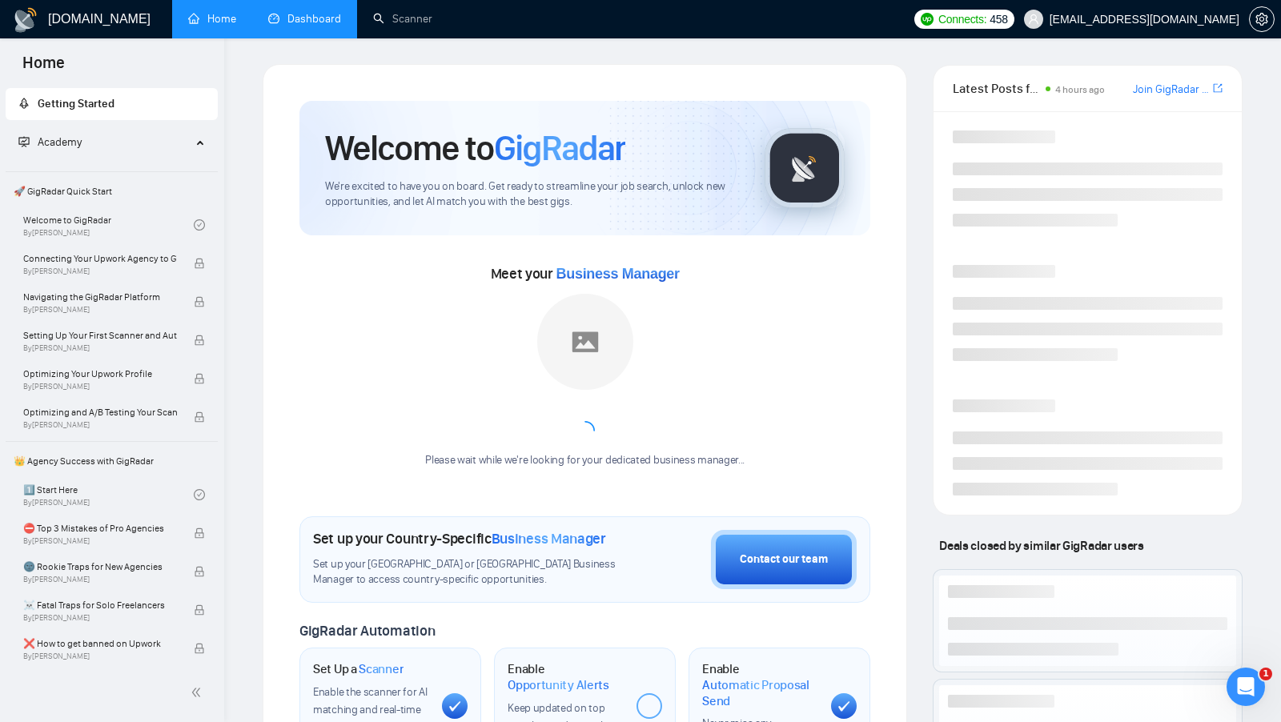
click at [299, 26] on link "Dashboard" at bounding box center [304, 19] width 73 height 14
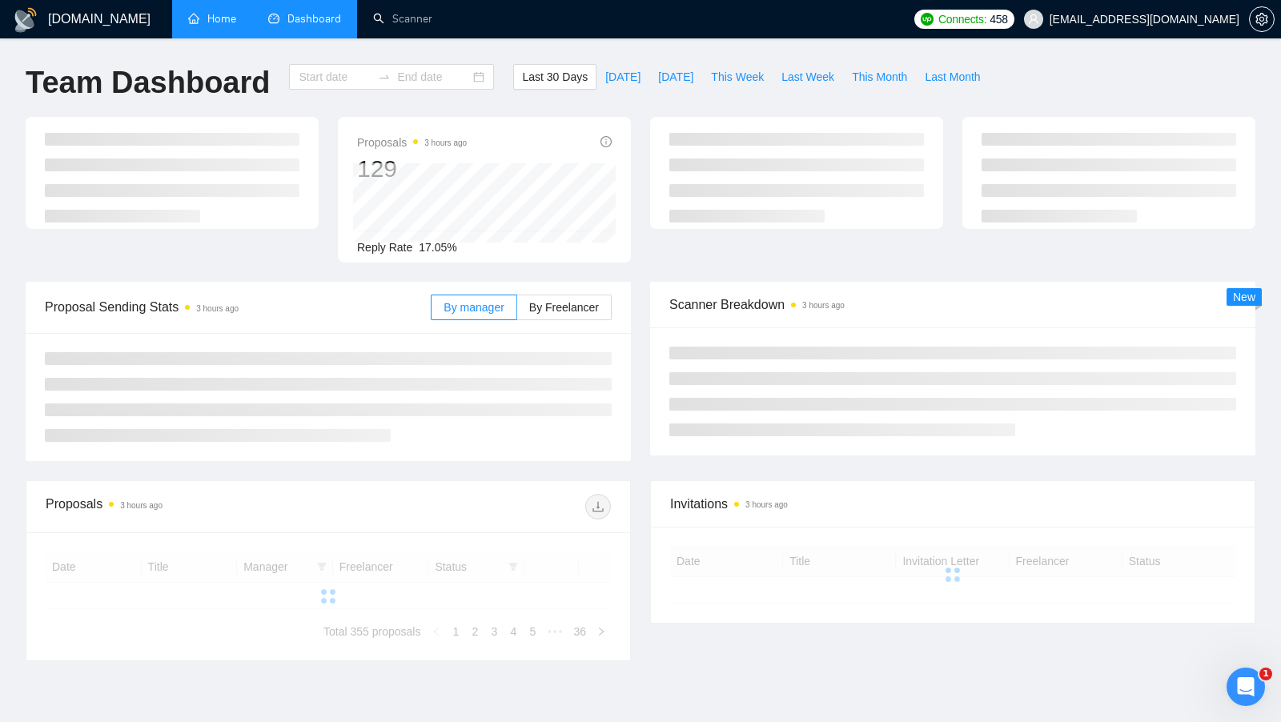
type input "[DATE]"
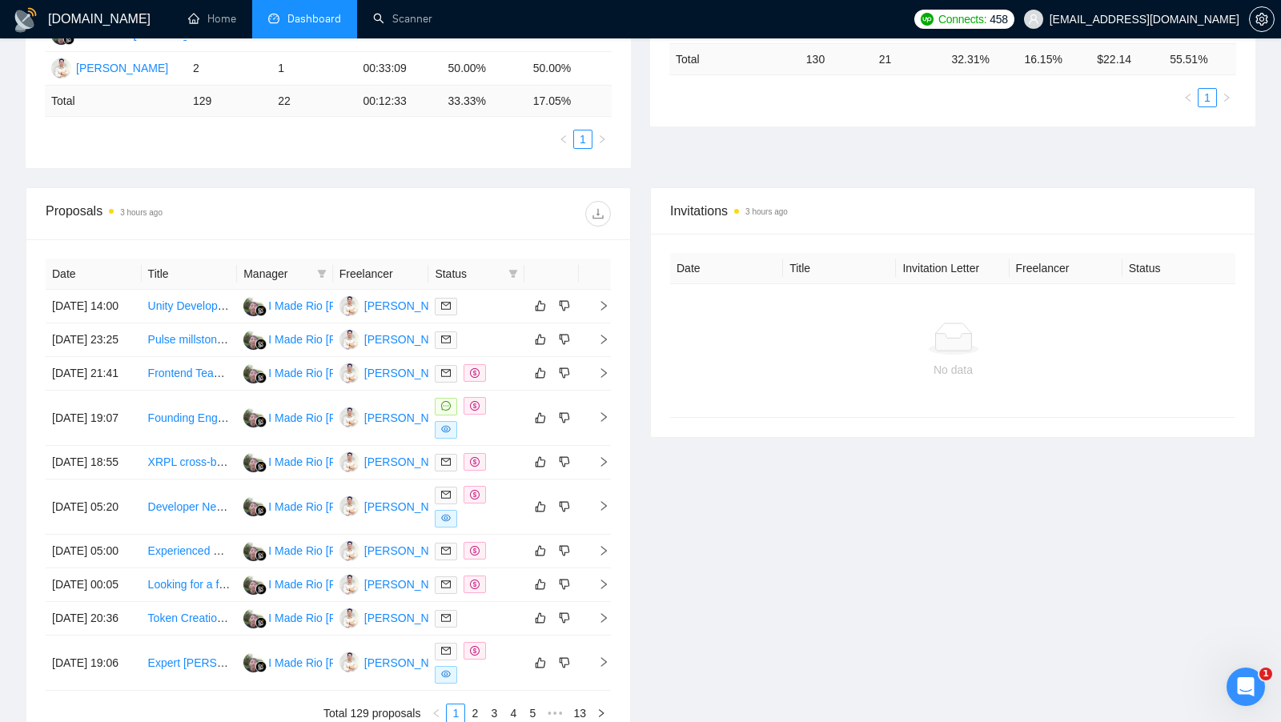
scroll to position [375, 0]
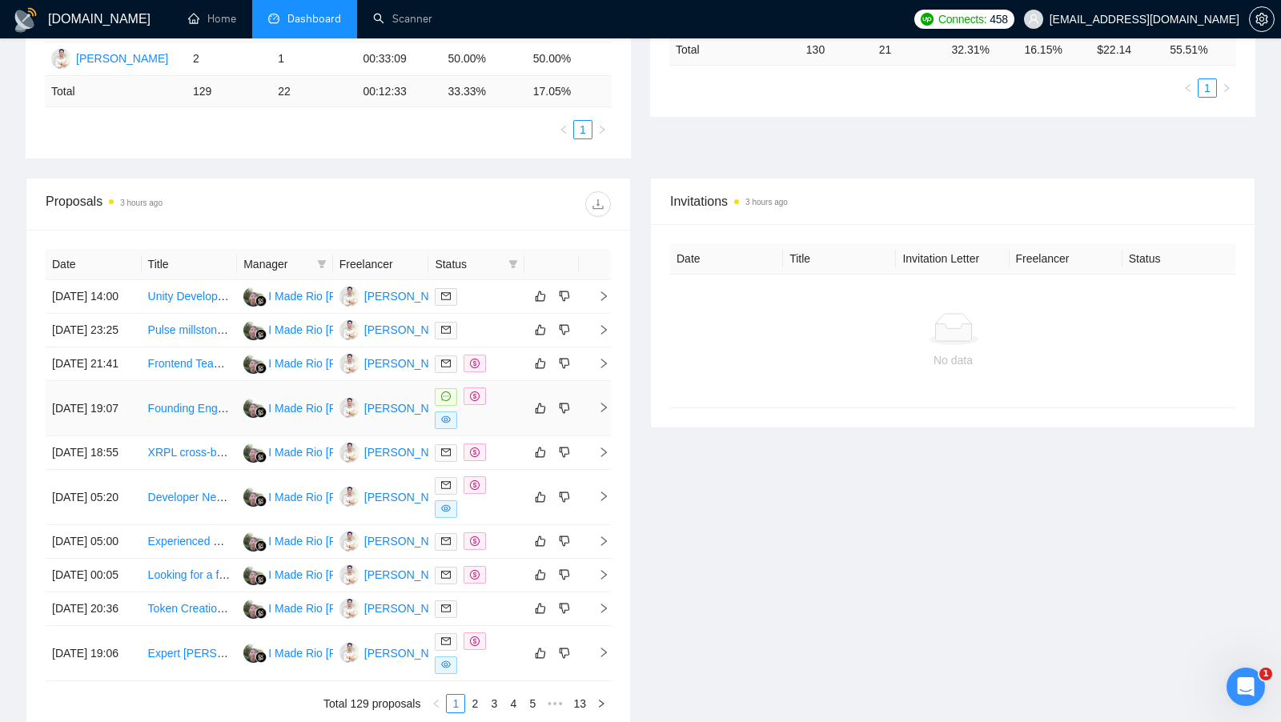
click at [508, 429] on div at bounding box center [476, 408] width 83 height 42
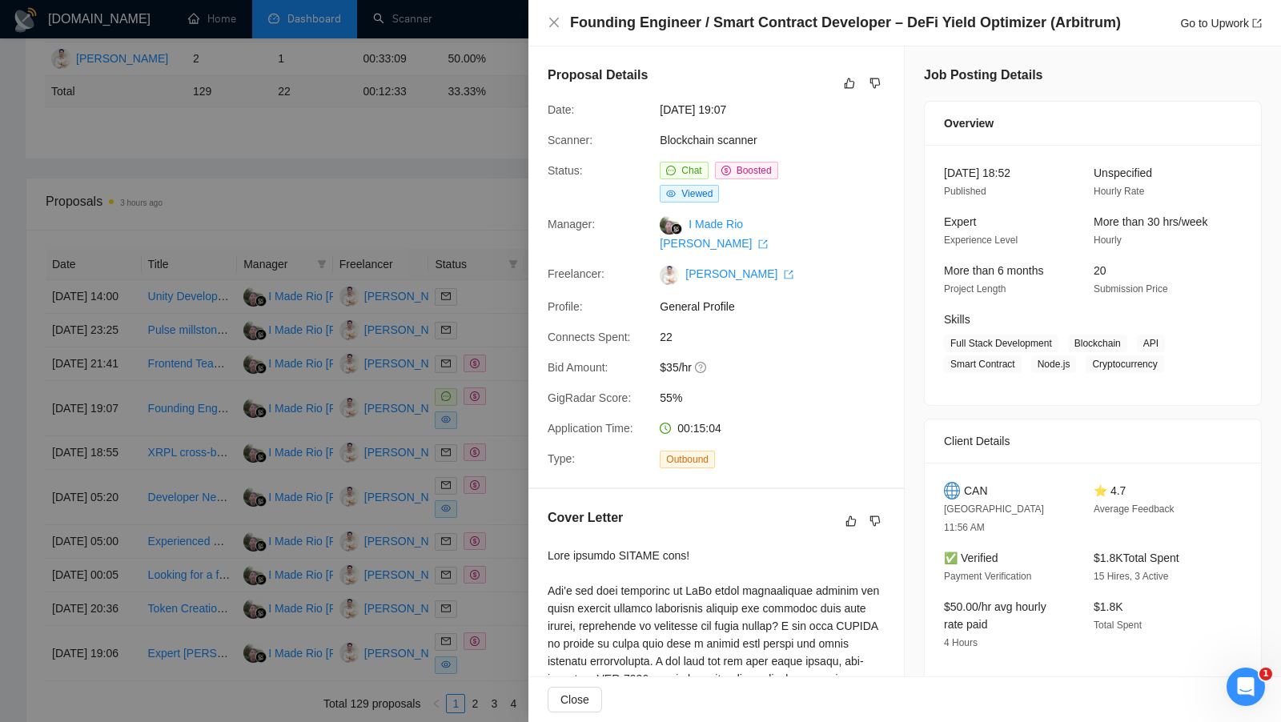
click at [499, 218] on div at bounding box center [640, 361] width 1281 height 722
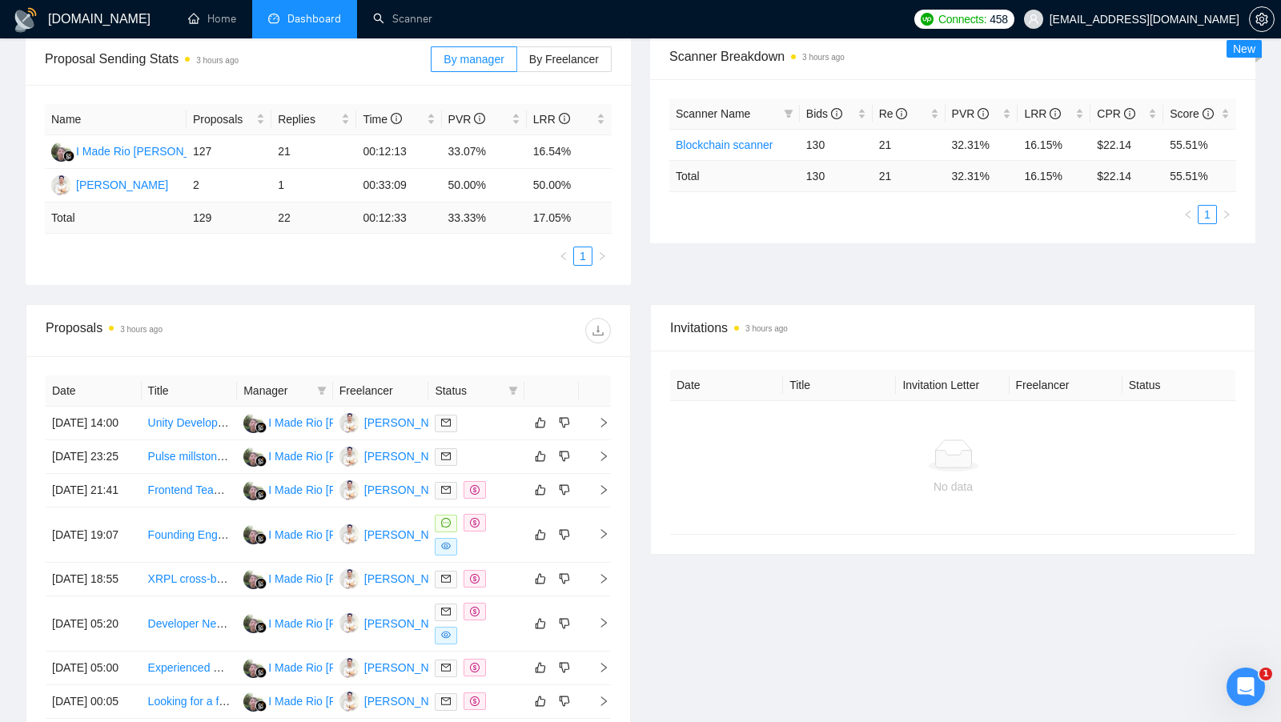
scroll to position [332, 0]
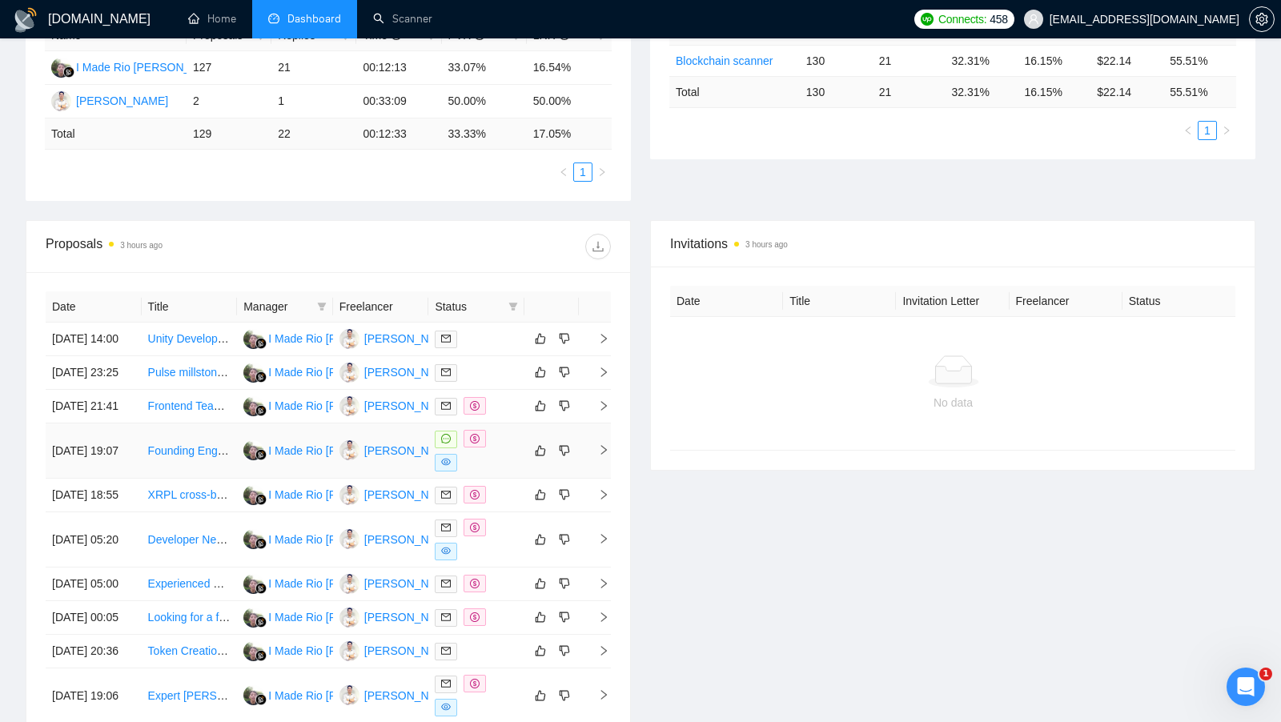
click at [503, 472] on div at bounding box center [476, 451] width 83 height 42
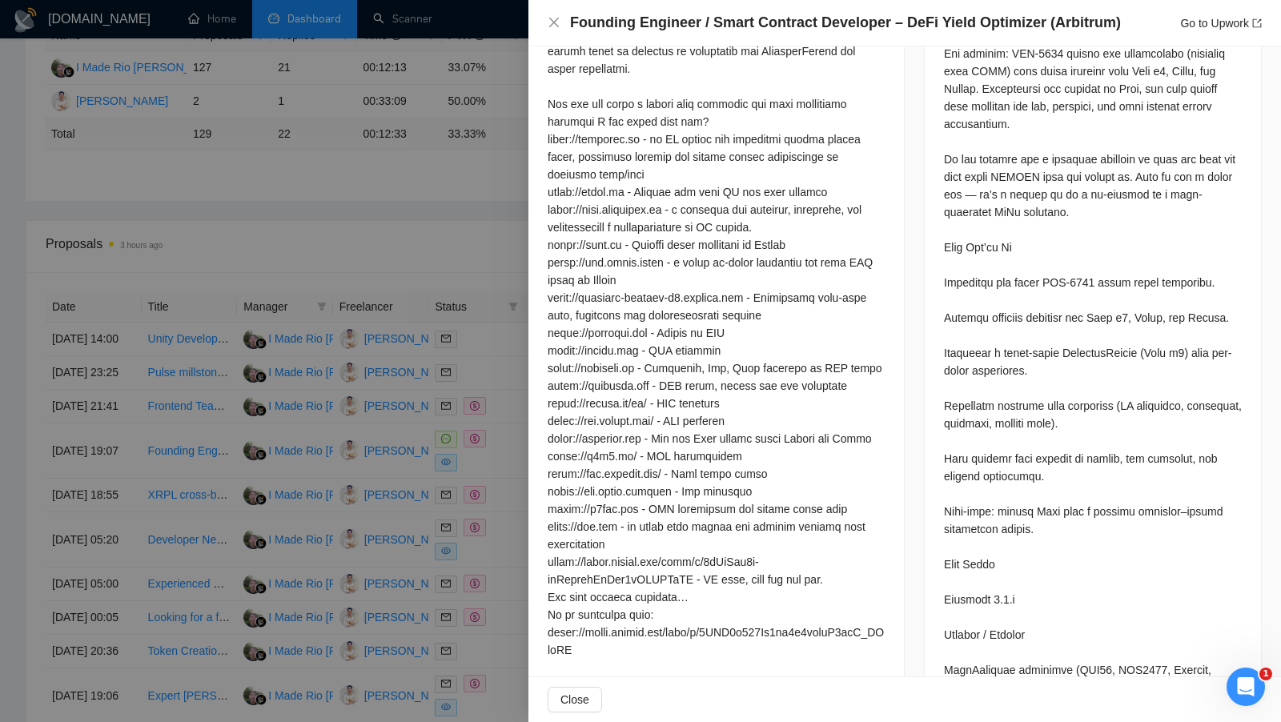
scroll to position [753, 0]
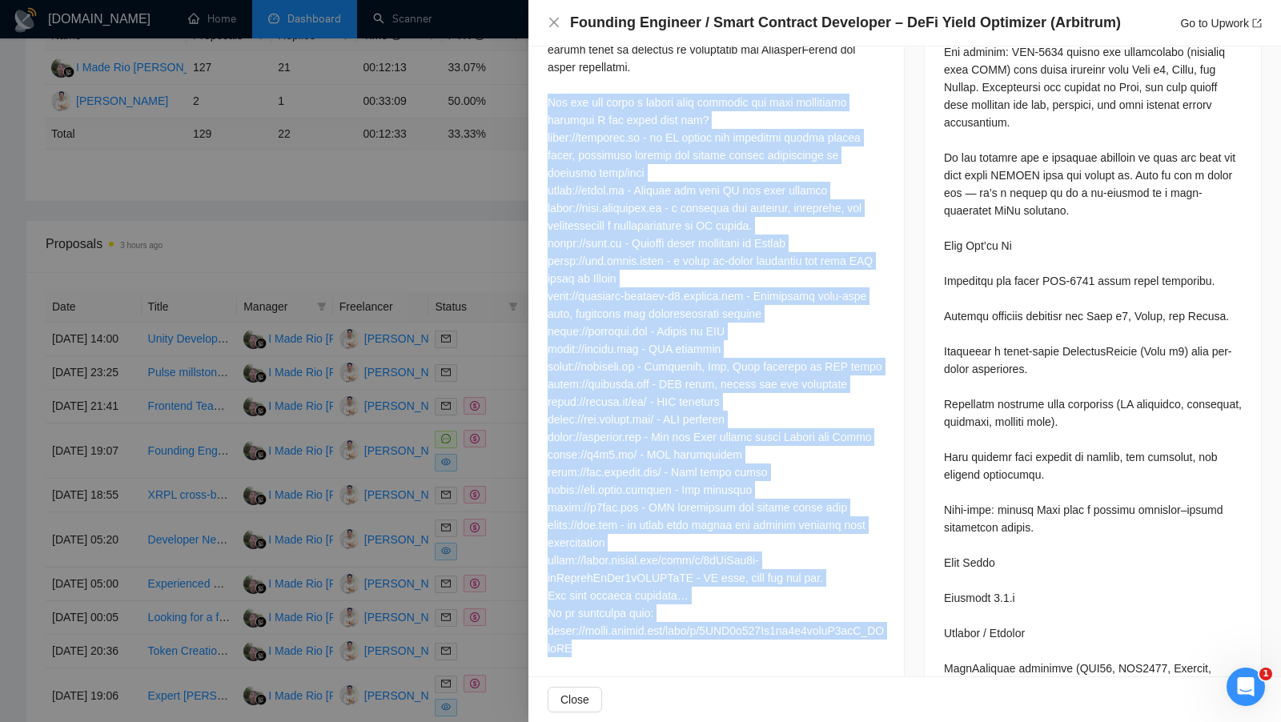
drag, startPoint x: 545, startPoint y: 106, endPoint x: 694, endPoint y: 639, distance: 553.6
click at [694, 639] on div "Cover Letter" at bounding box center [715, 227] width 375 height 981
click at [694, 639] on div at bounding box center [716, 243] width 337 height 898
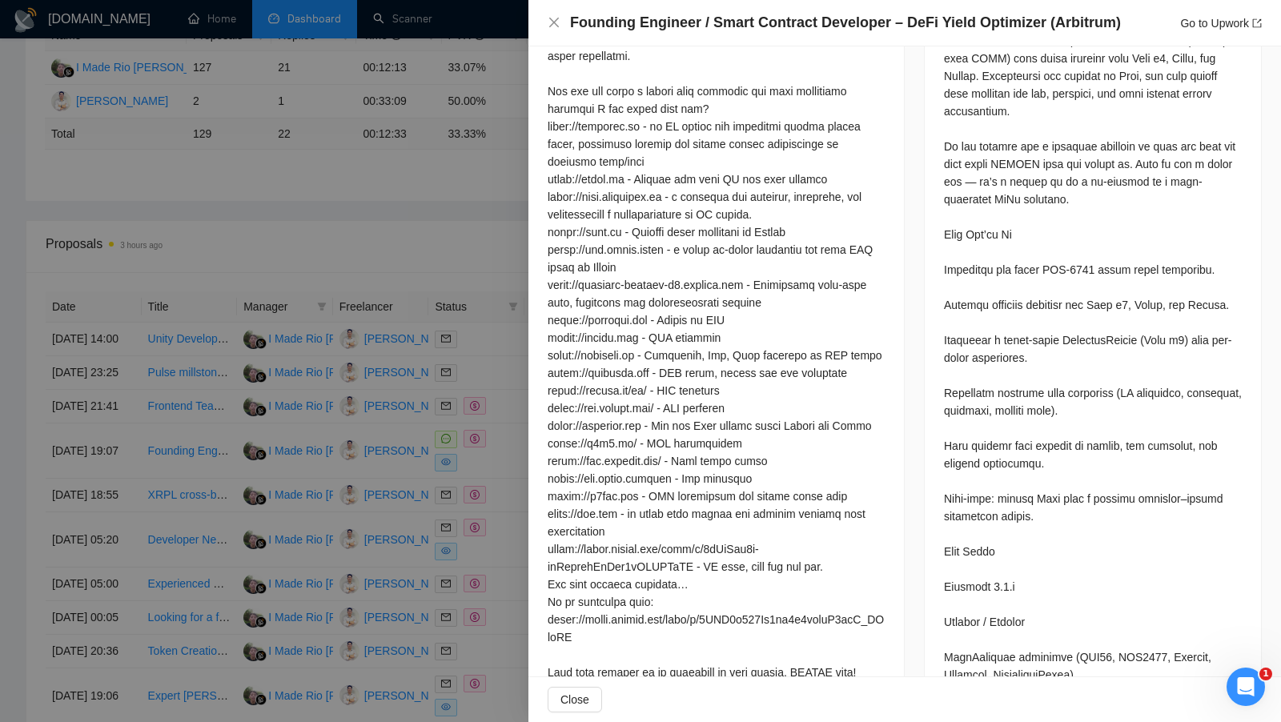
scroll to position [765, 0]
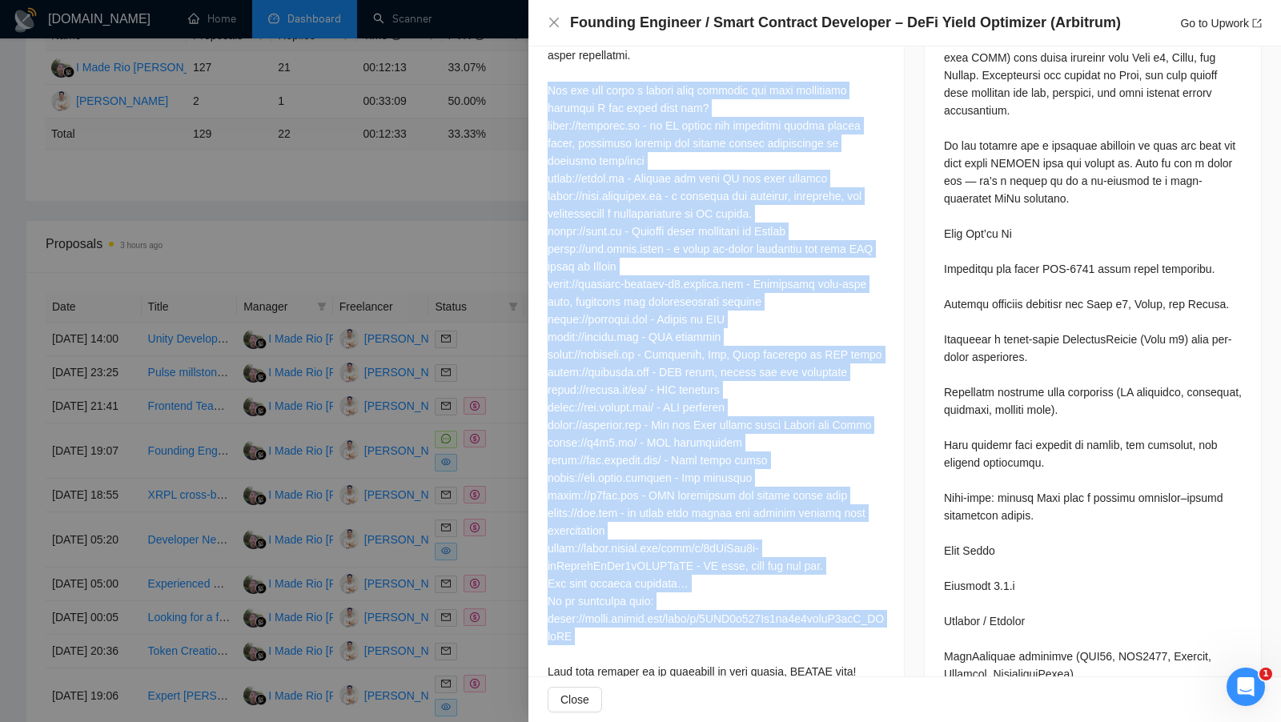
drag, startPoint x: 546, startPoint y: 92, endPoint x: 700, endPoint y: 650, distance: 578.8
click at [700, 650] on div "Cover Letter" at bounding box center [715, 215] width 375 height 981
click at [712, 613] on div at bounding box center [716, 231] width 337 height 898
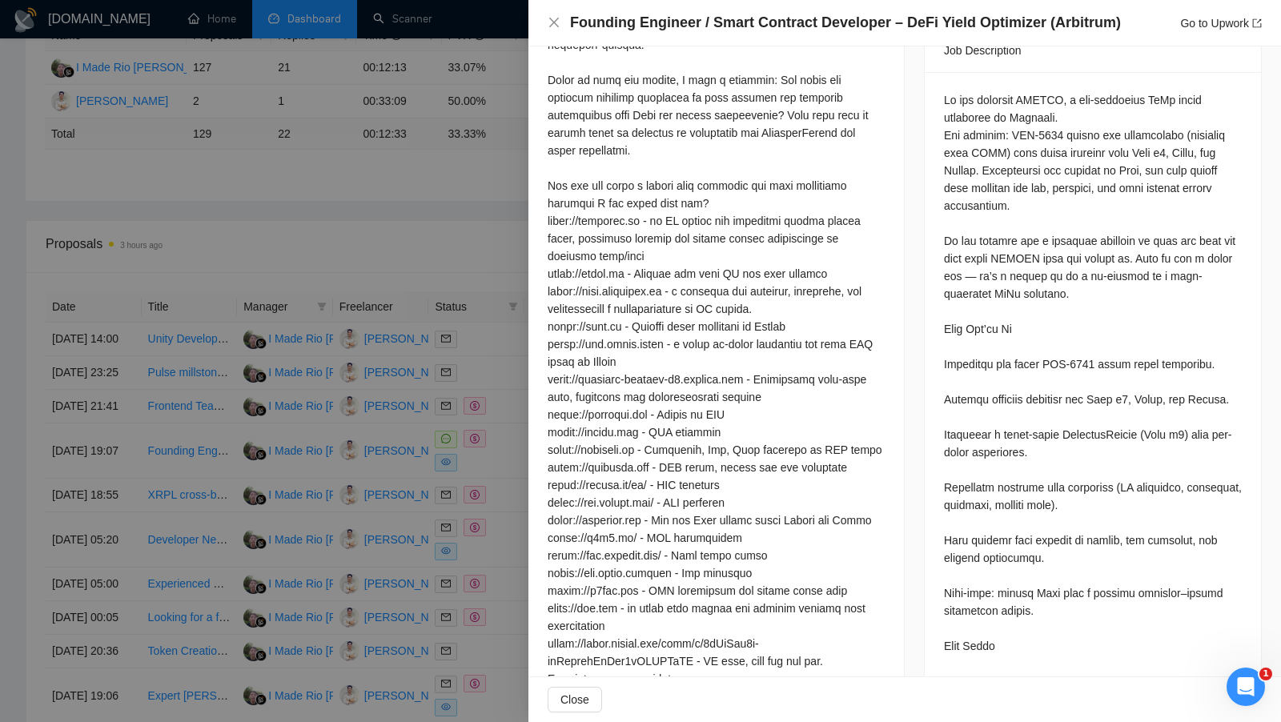
scroll to position [662, 0]
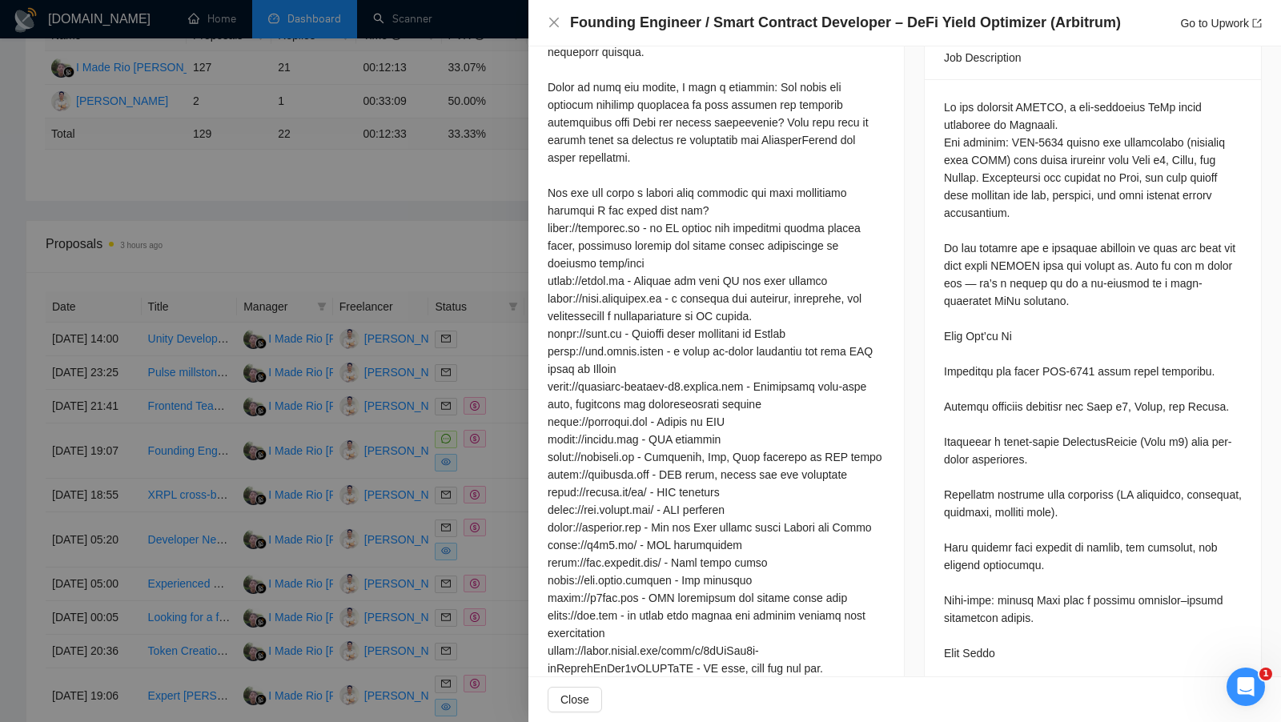
click at [485, 233] on div at bounding box center [640, 361] width 1281 height 722
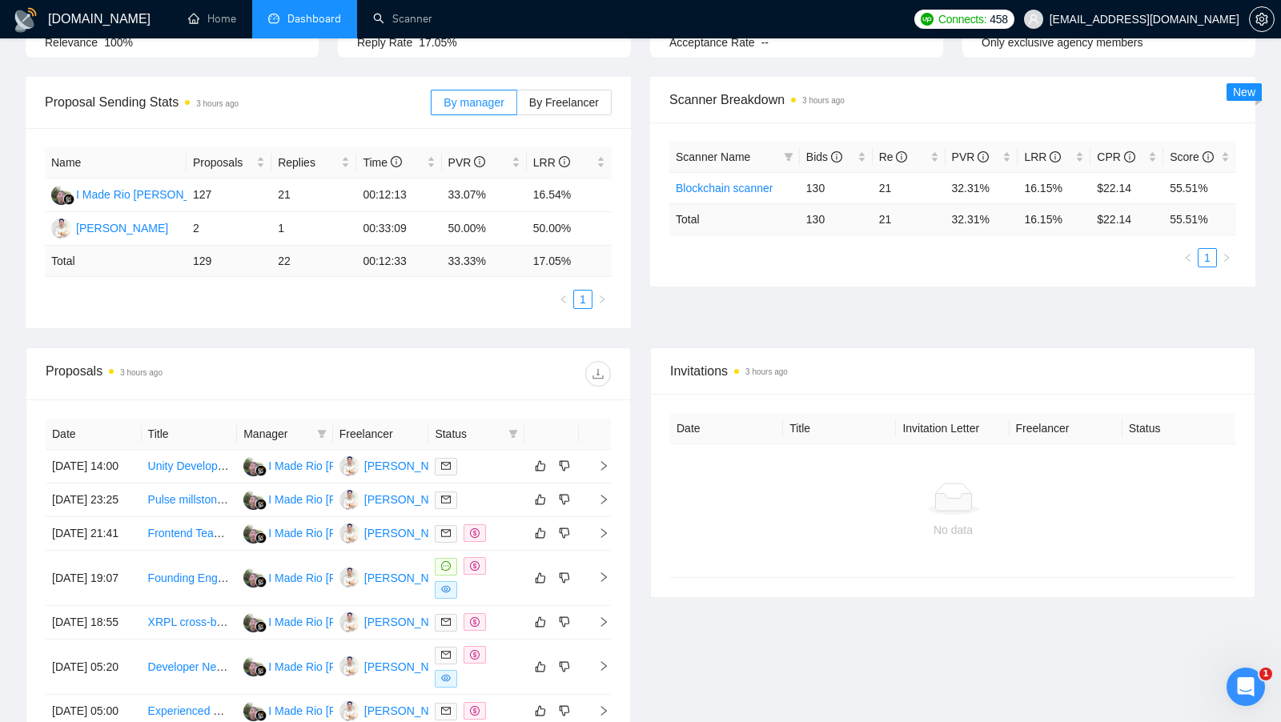
scroll to position [219, 0]
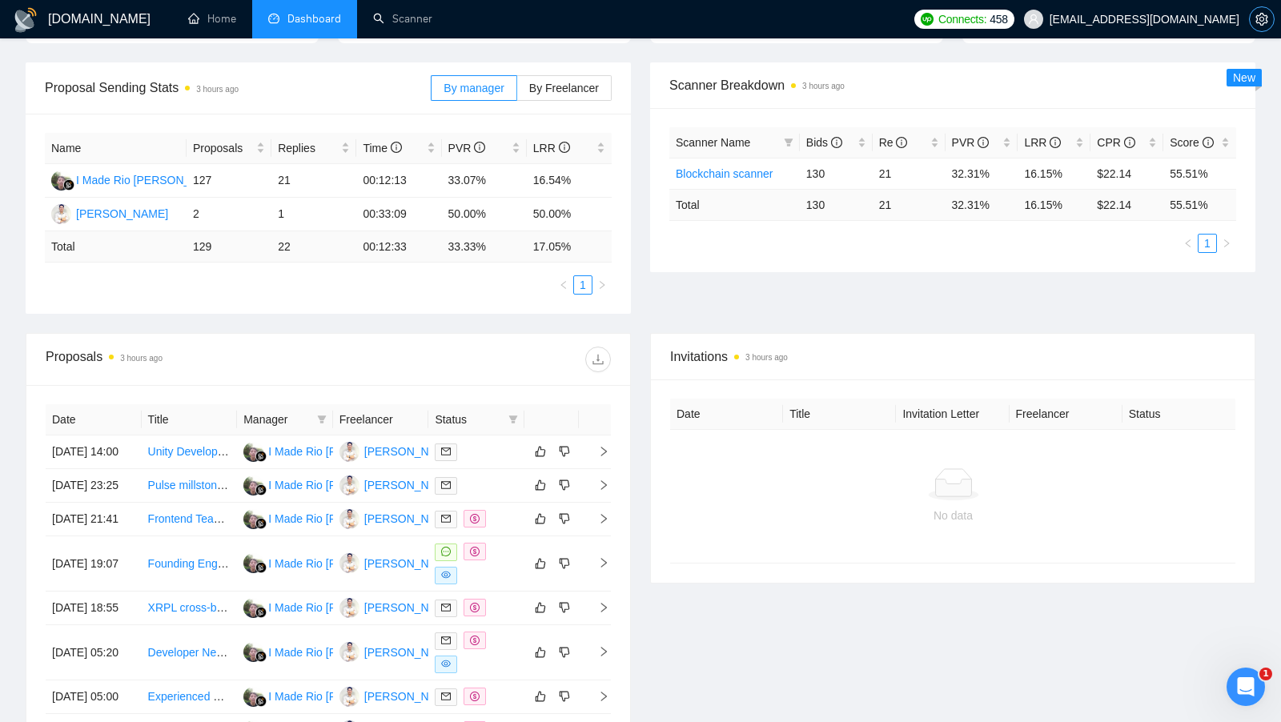
click at [1258, 26] on button "button" at bounding box center [1262, 19] width 26 height 26
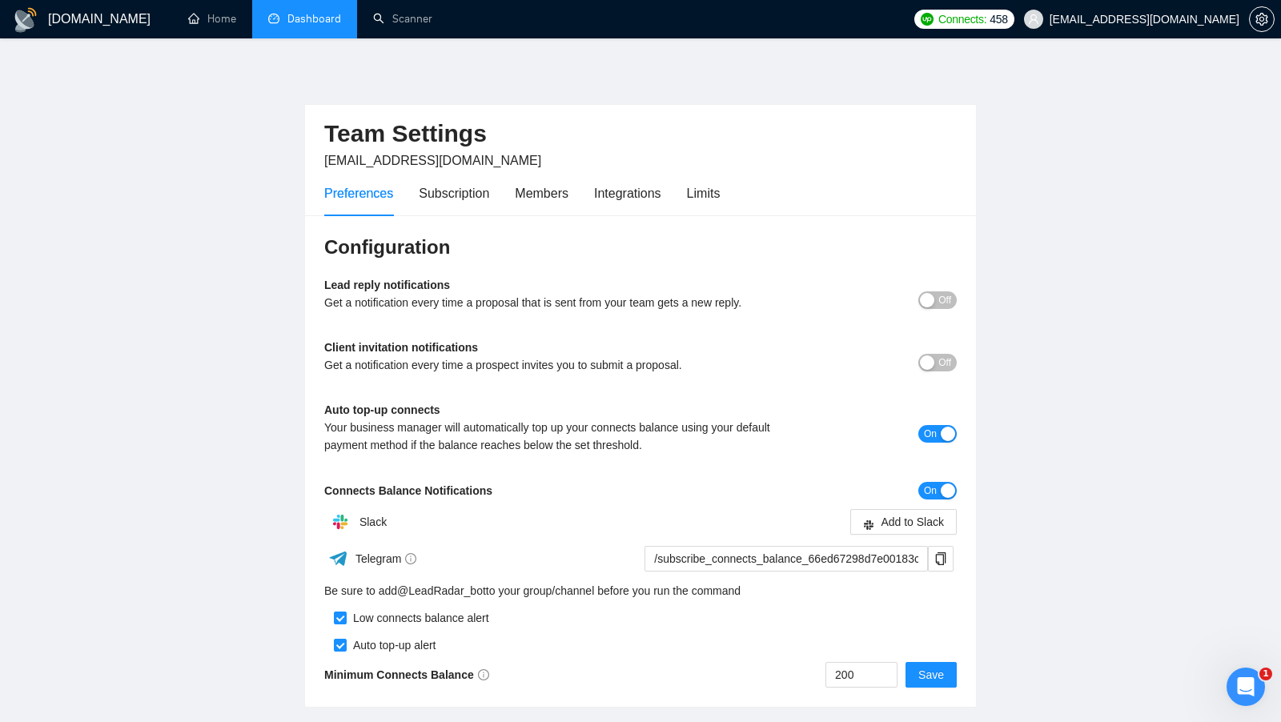
click at [1230, 27] on span "[EMAIL_ADDRESS][DOMAIN_NAME]" at bounding box center [1131, 19] width 235 height 51
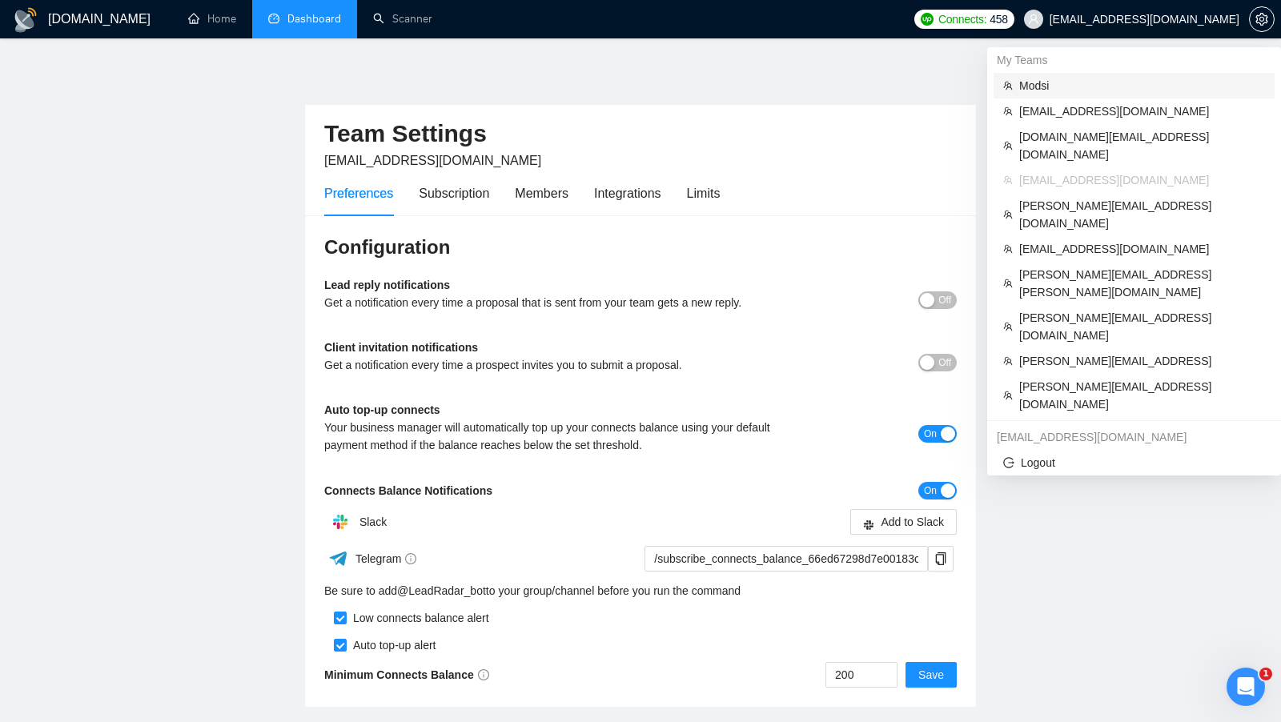
scroll to position [108, 0]
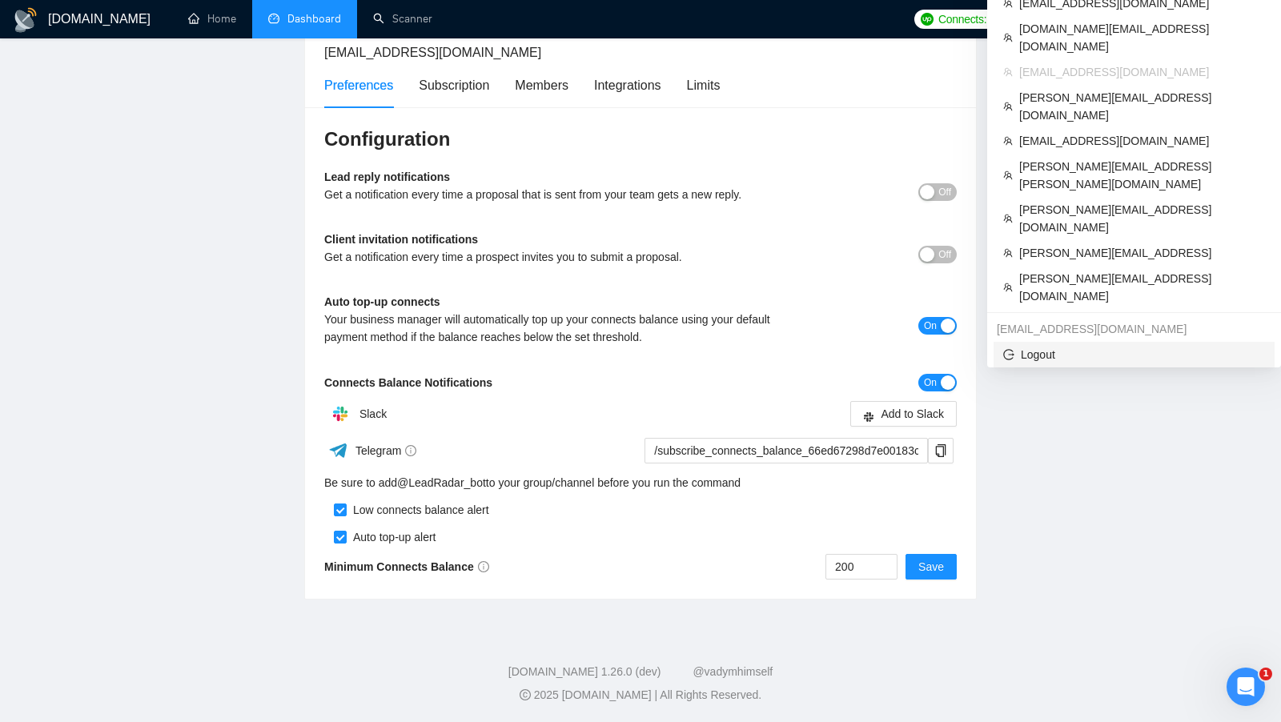
click at [1061, 346] on span "Logout" at bounding box center [1134, 355] width 262 height 18
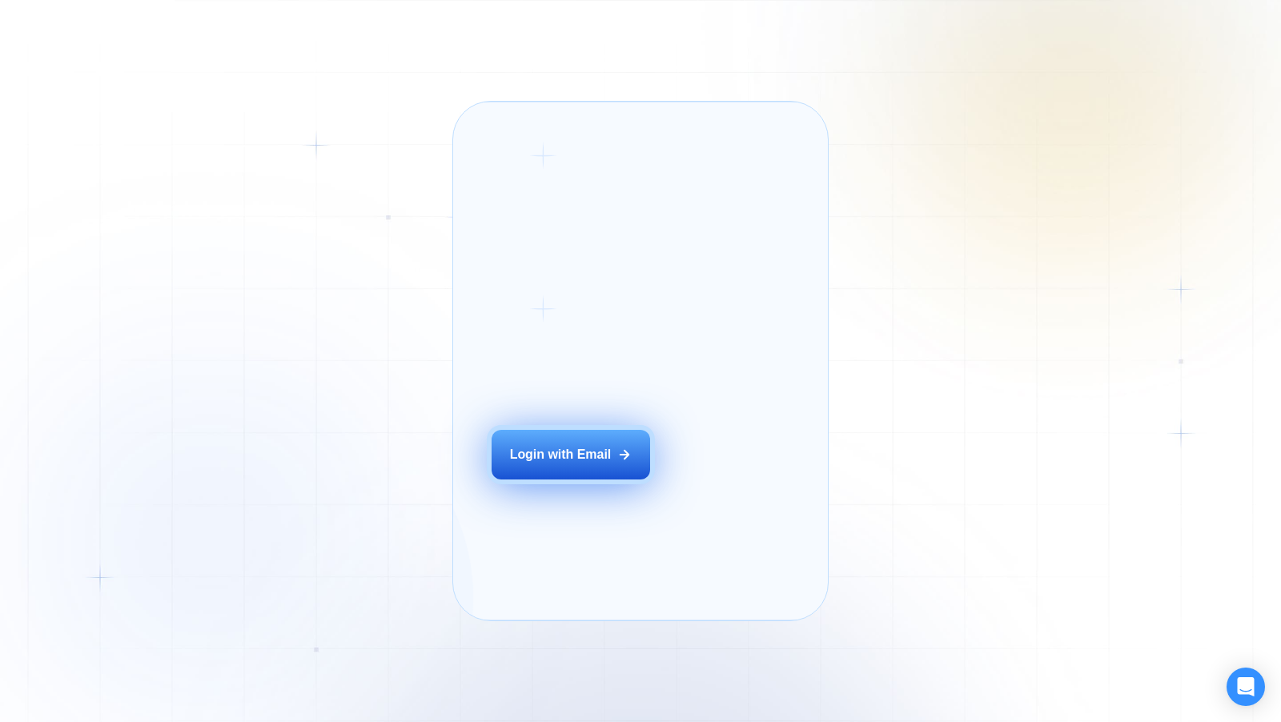
click at [592, 464] on div "Login with Email" at bounding box center [561, 455] width 102 height 18
